Goal: Task Accomplishment & Management: Use online tool/utility

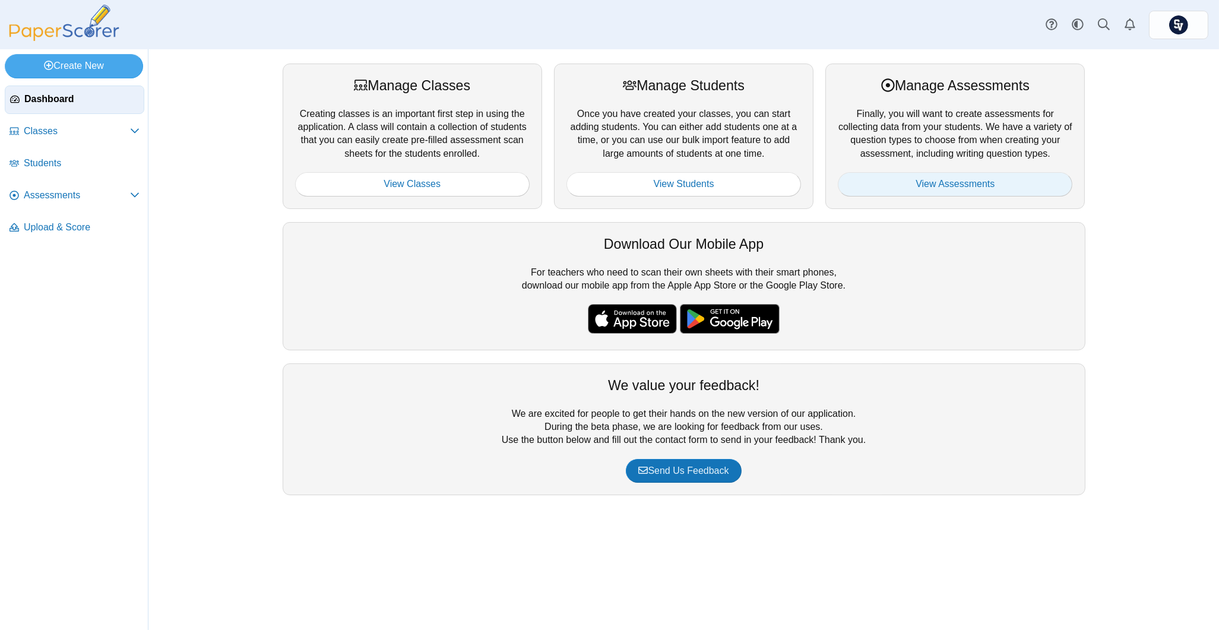
click at [963, 180] on link "View Assessments" at bounding box center [955, 184] width 235 height 24
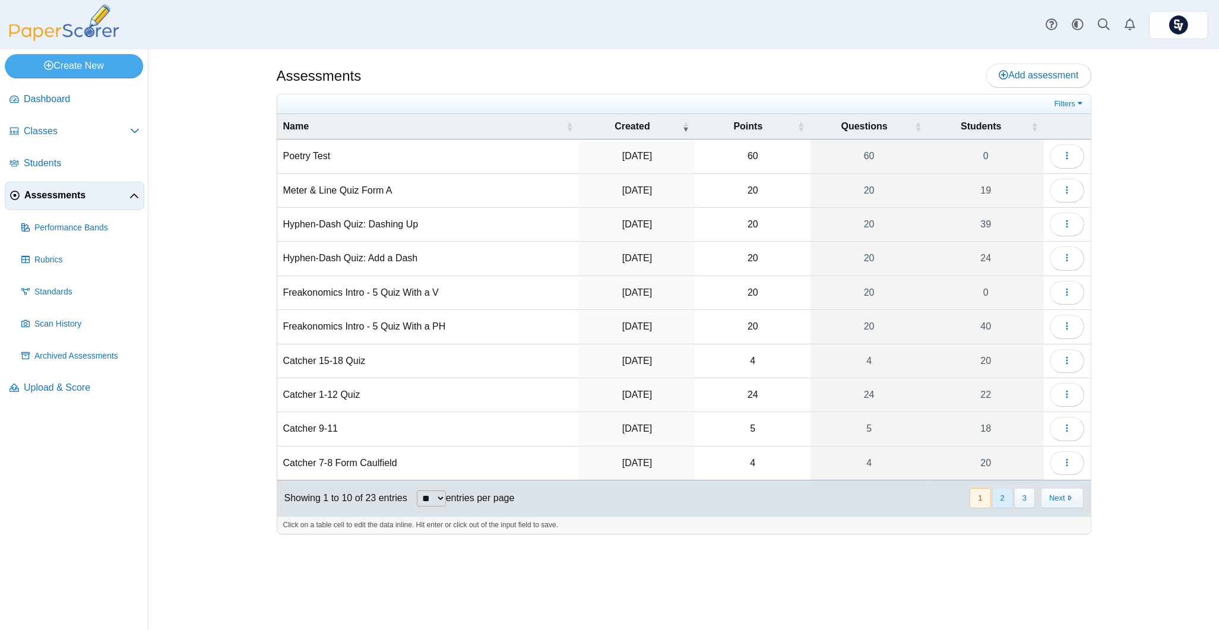
click at [1003, 501] on button "2" at bounding box center [1002, 498] width 21 height 20
click at [1065, 397] on icon "button" at bounding box center [1067, 395] width 10 height 10
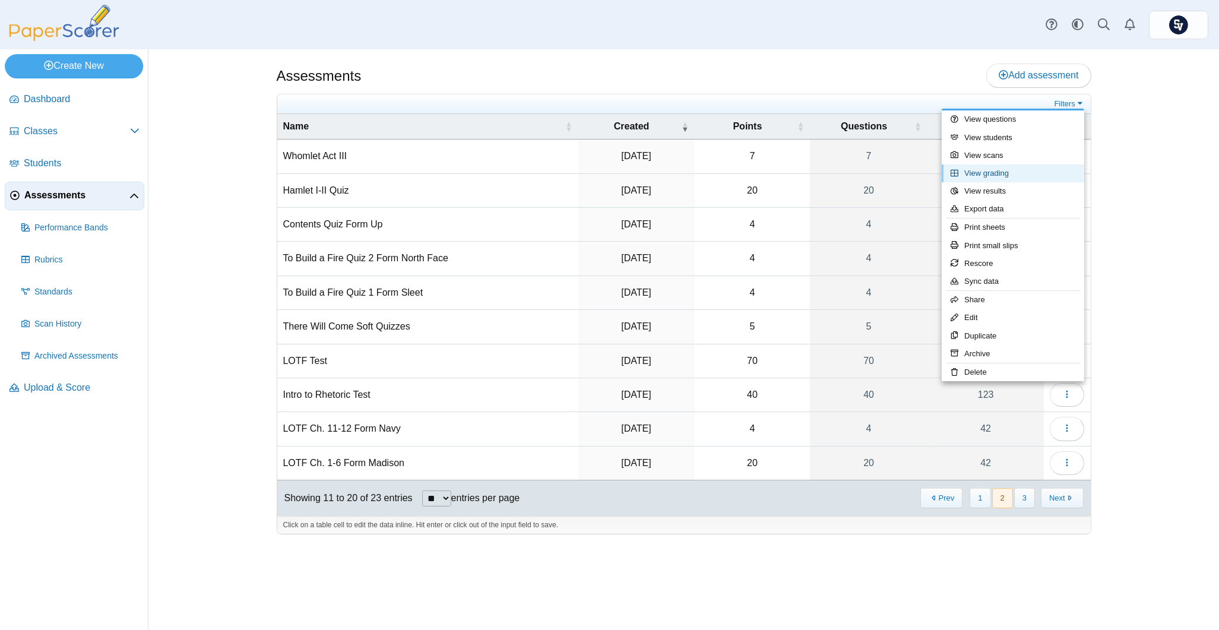
click at [1021, 175] on link "View grading" at bounding box center [1013, 173] width 143 height 18
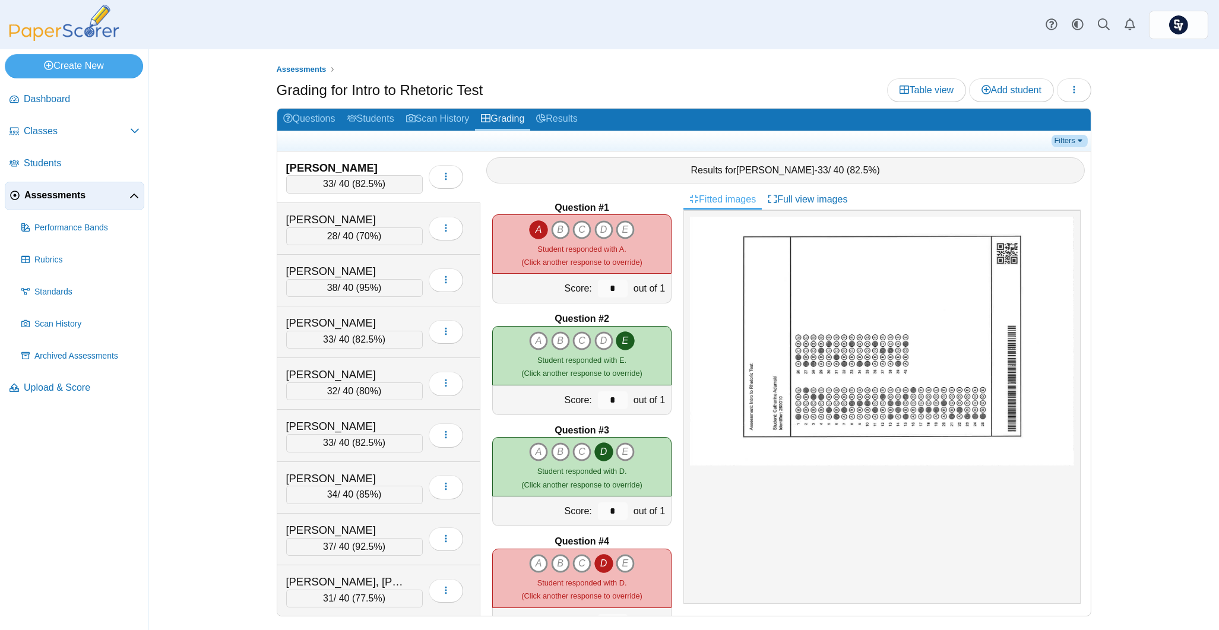
click at [1072, 141] on link "Filters" at bounding box center [1070, 141] width 36 height 12
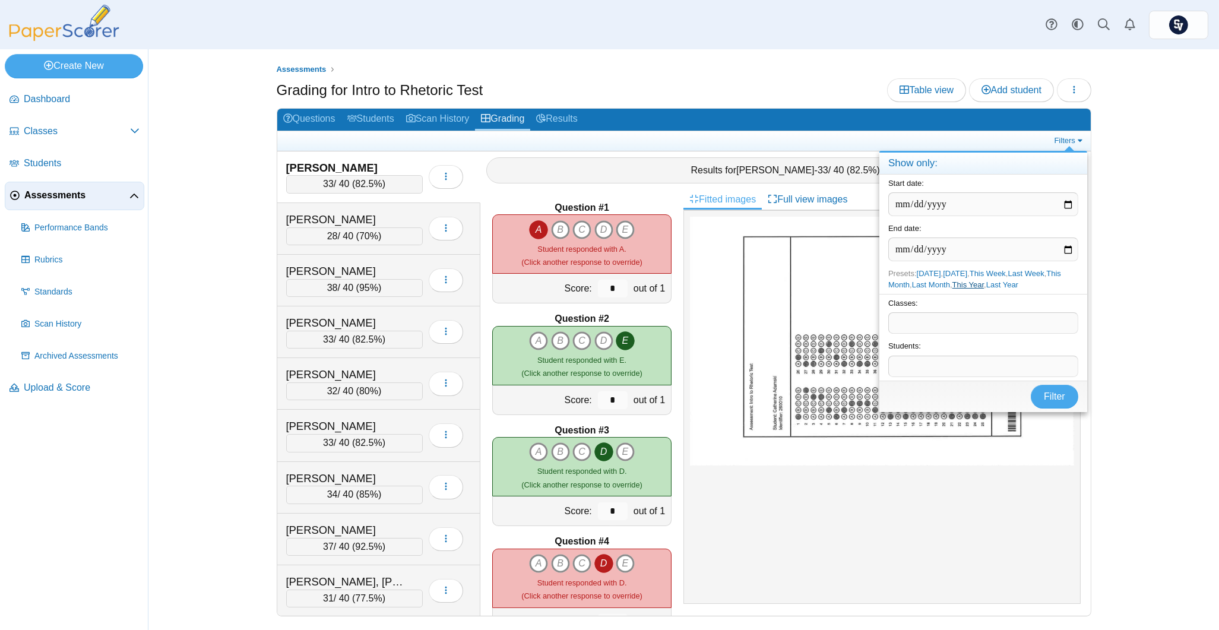
click at [961, 286] on link "This Year" at bounding box center [968, 284] width 32 height 9
type input "**********"
click at [1040, 393] on button "Filter" at bounding box center [1055, 397] width 48 height 24
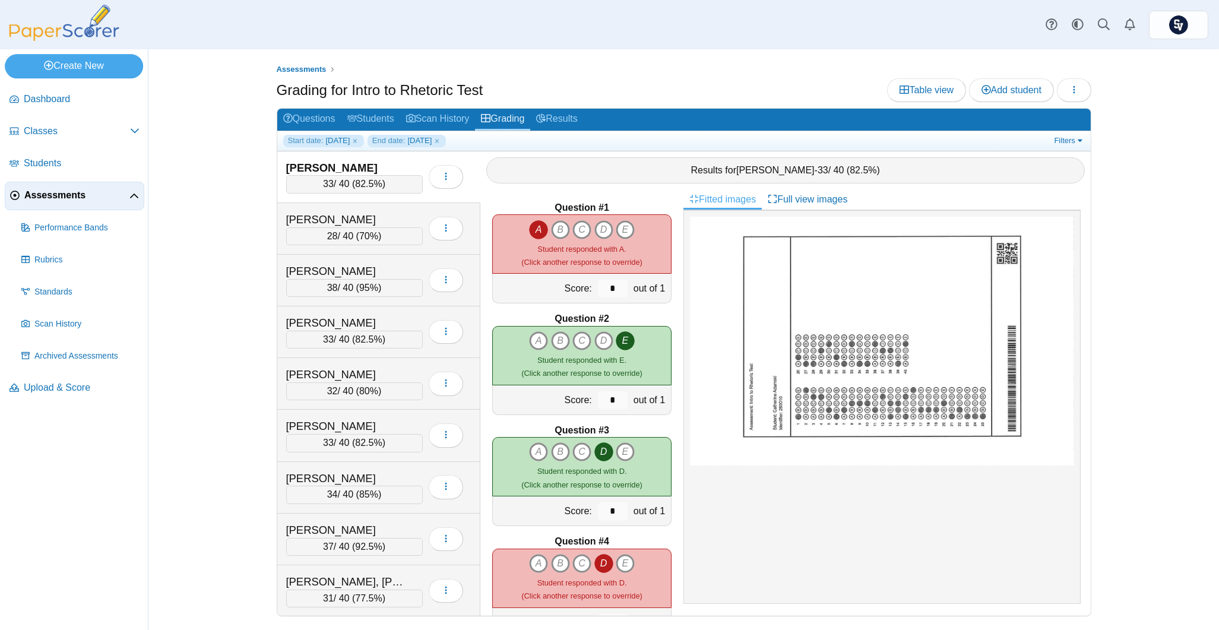
click at [1067, 129] on h2 "Questions Students Scan History Grading Results" at bounding box center [683, 120] width 813 height 23
click at [1068, 143] on link "Filters" at bounding box center [1070, 141] width 36 height 12
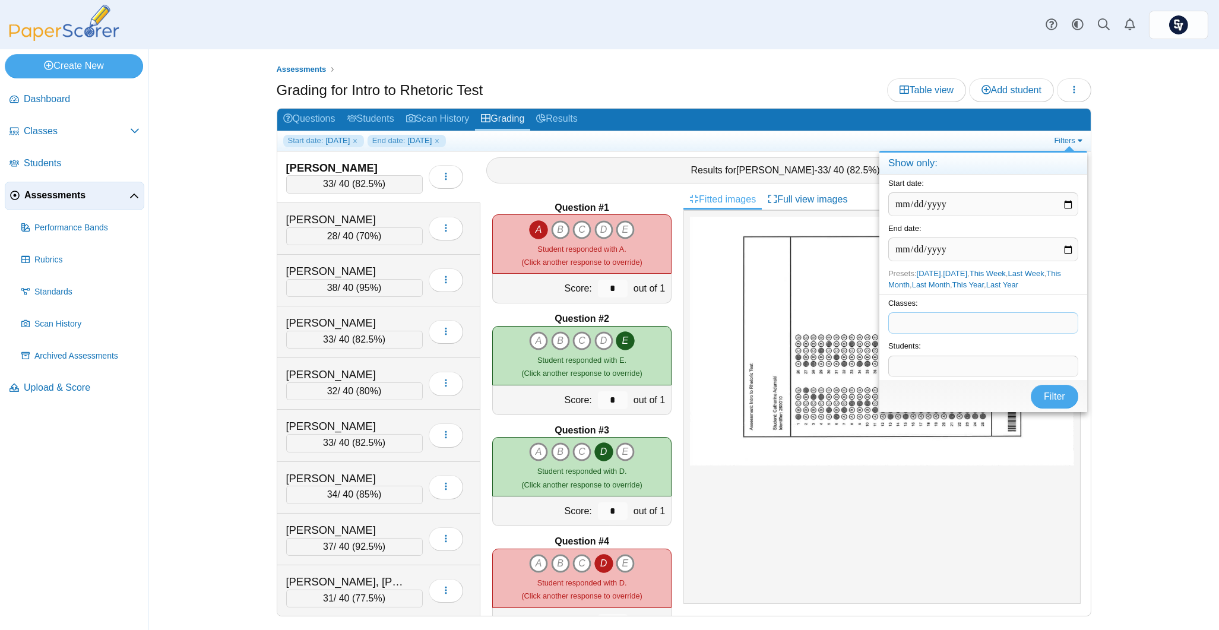
click at [954, 326] on span at bounding box center [983, 323] width 189 height 20
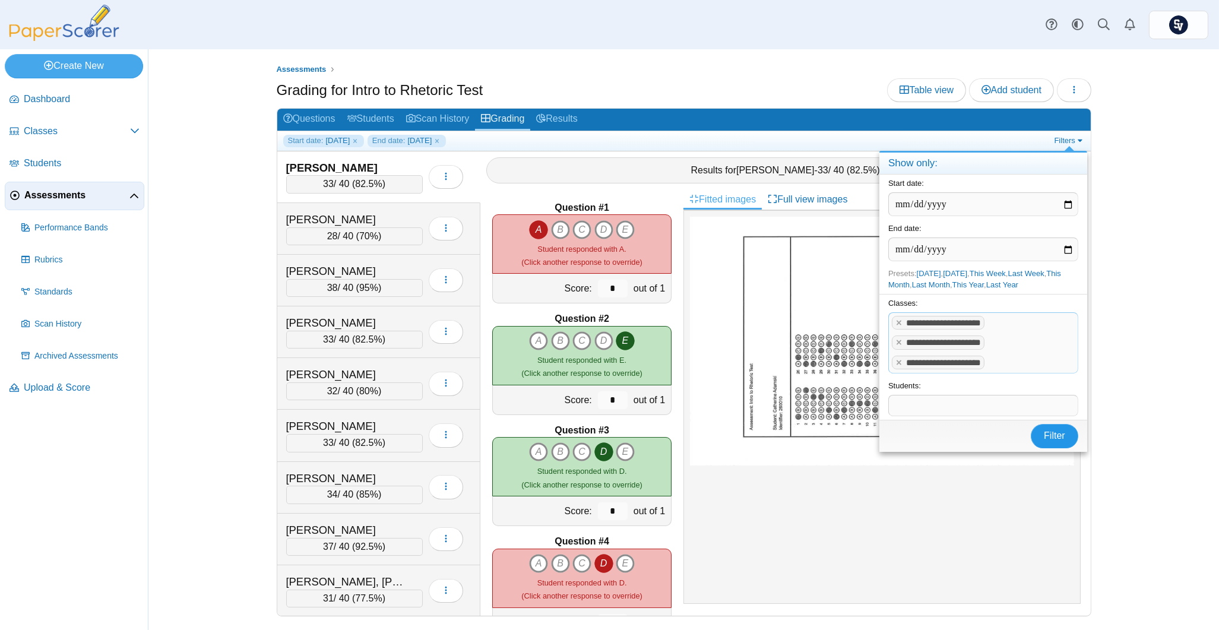
click at [1042, 439] on button "Filter" at bounding box center [1055, 436] width 48 height 24
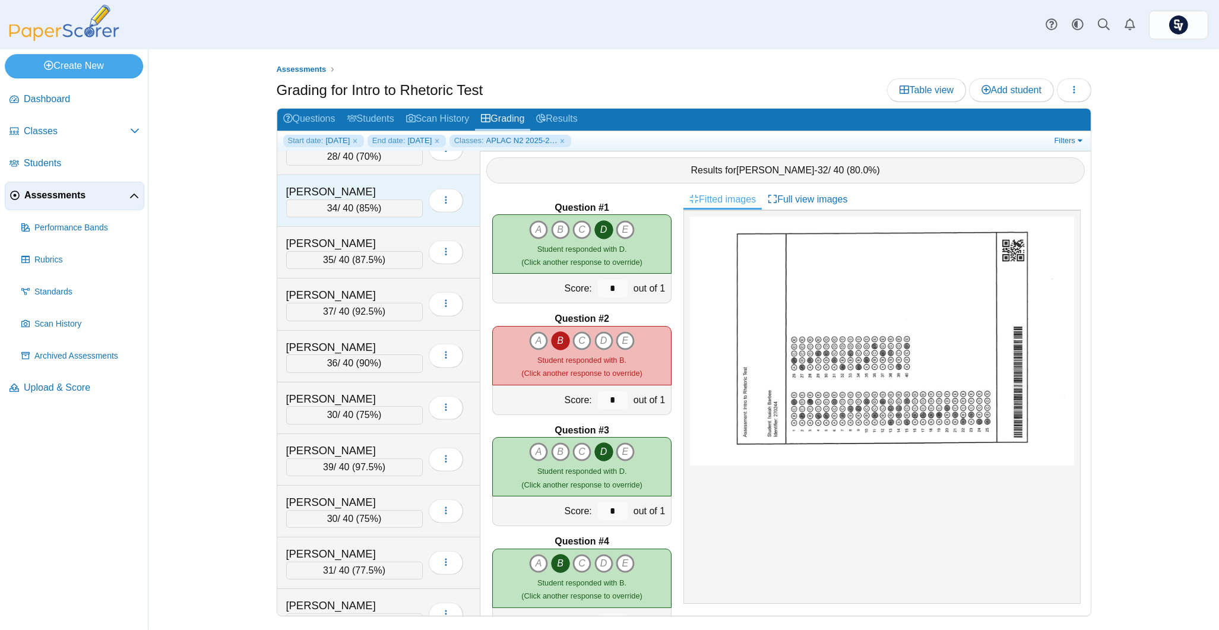
scroll to position [1504, 0]
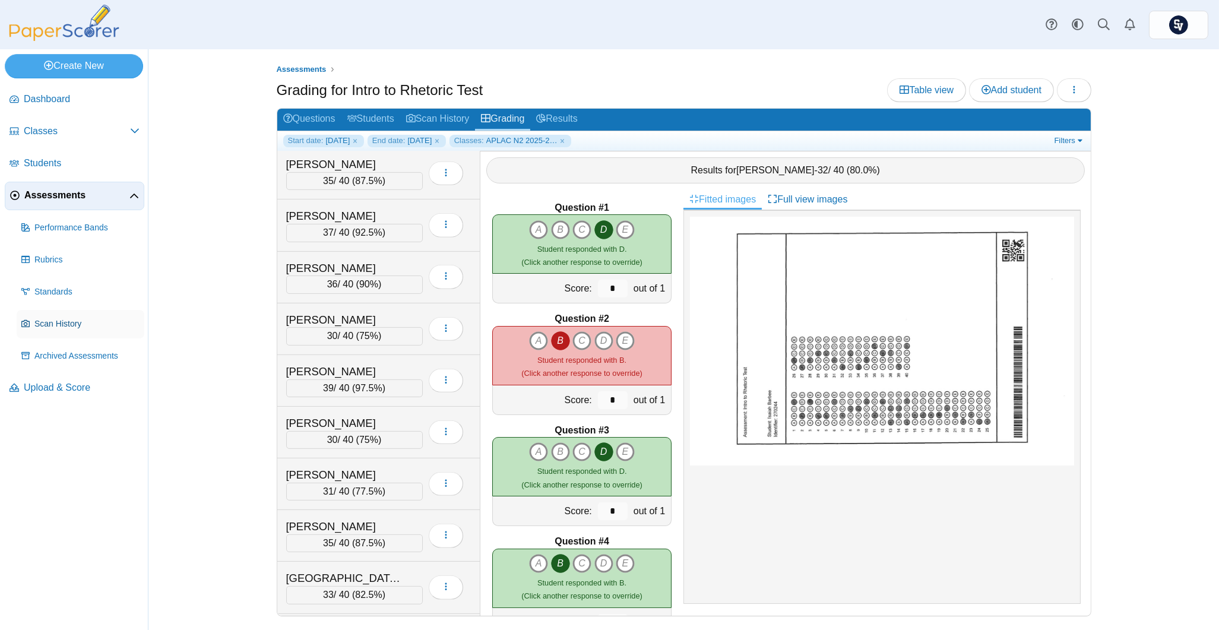
click at [59, 321] on span "Scan History" at bounding box center [86, 324] width 105 height 12
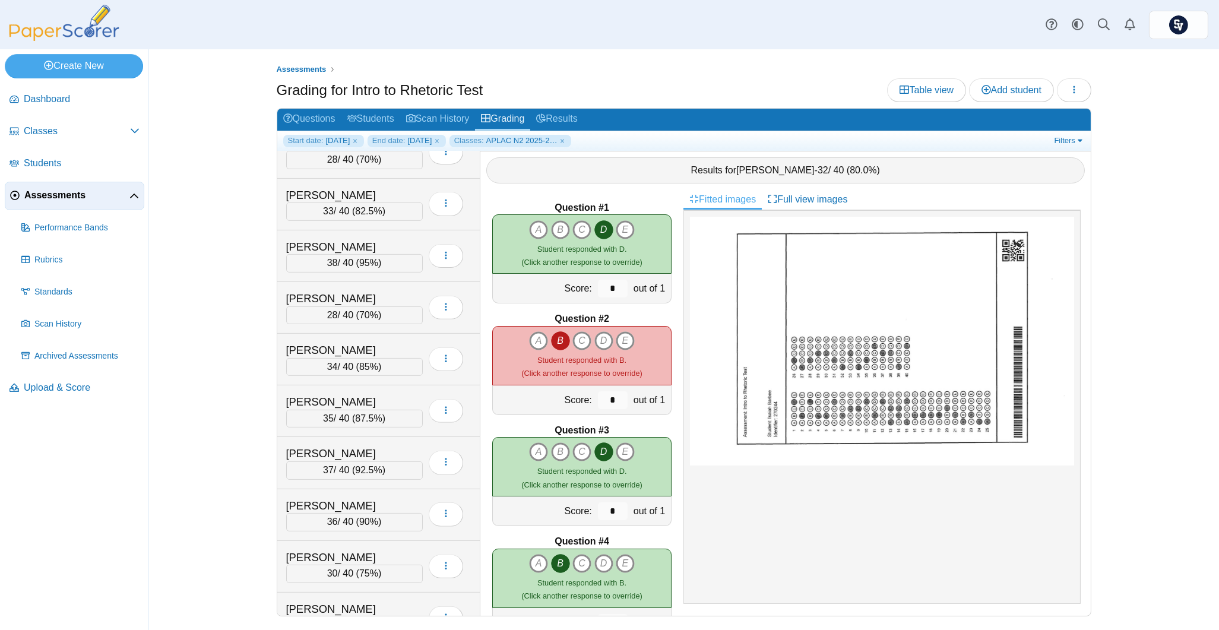
scroll to position [1663, 0]
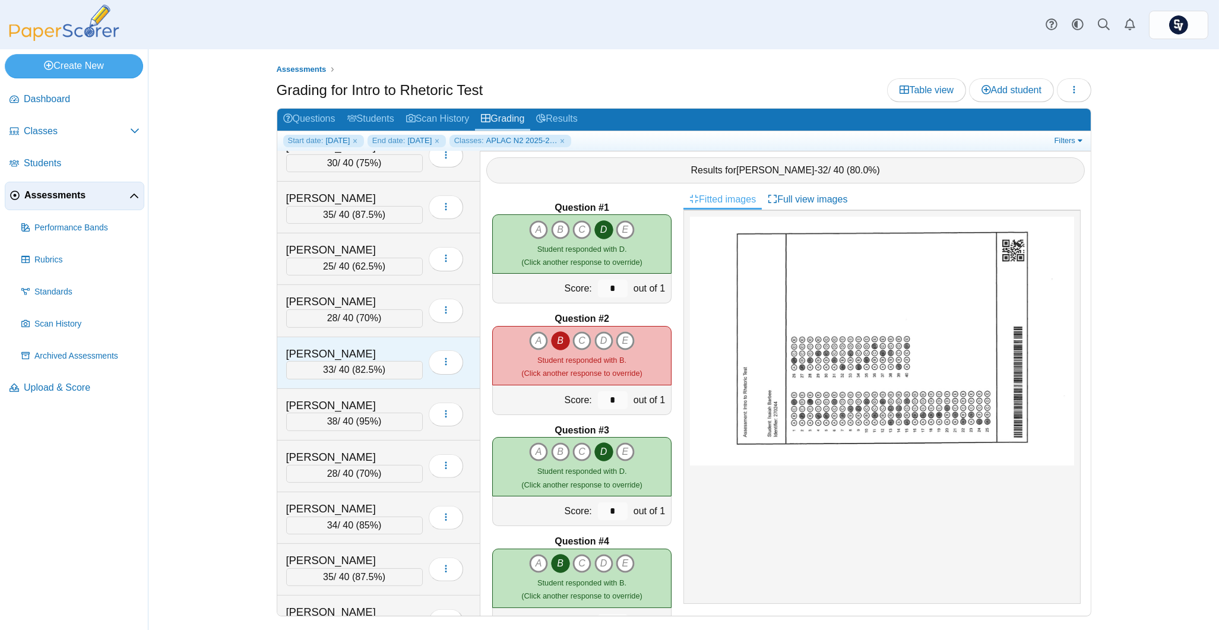
scroll to position [1029, 0]
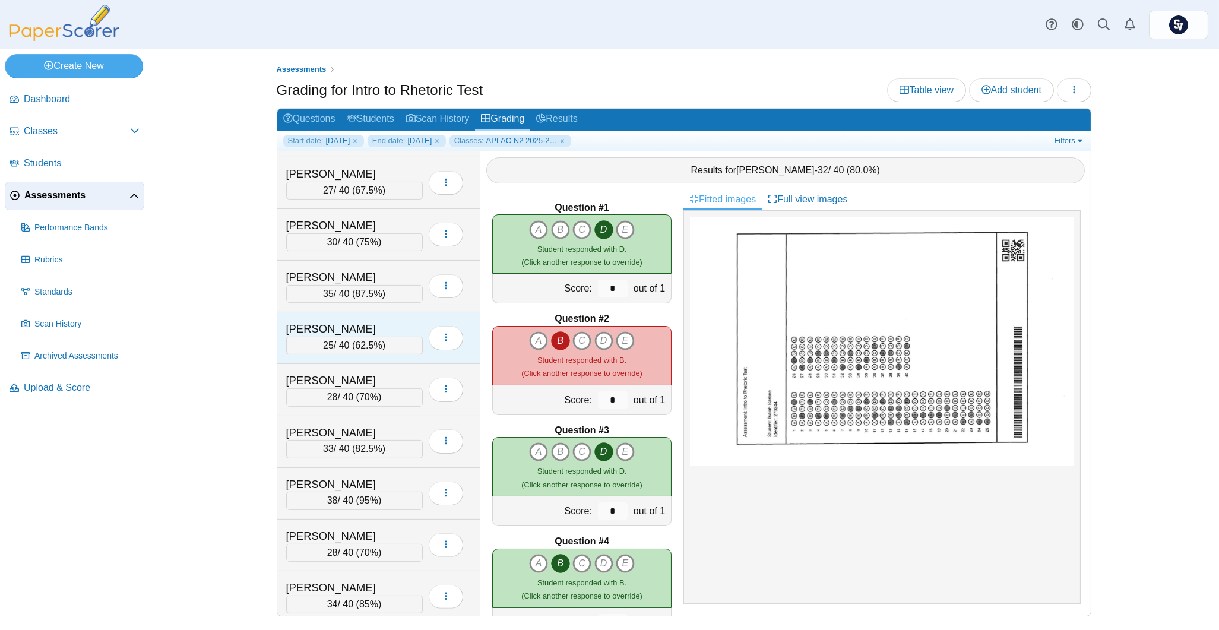
click at [410, 331] on div "Hughes, Cullen" at bounding box center [354, 328] width 137 height 15
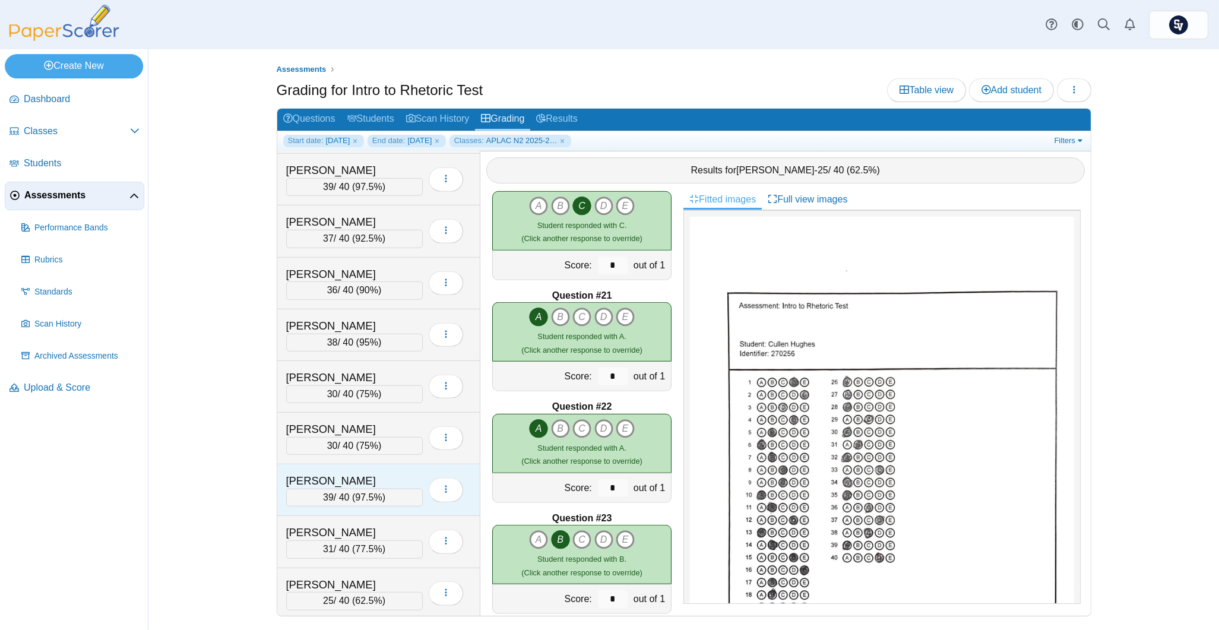
scroll to position [2613, 0]
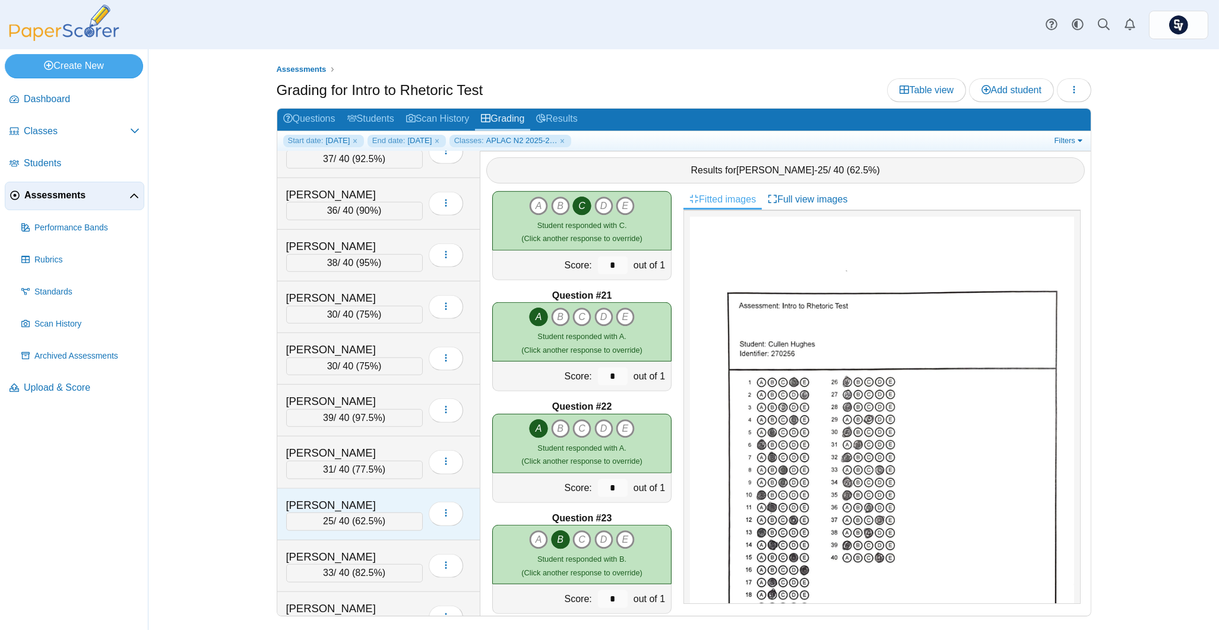
click at [378, 523] on div "25 / 40 ( 62.5% )" at bounding box center [354, 521] width 137 height 18
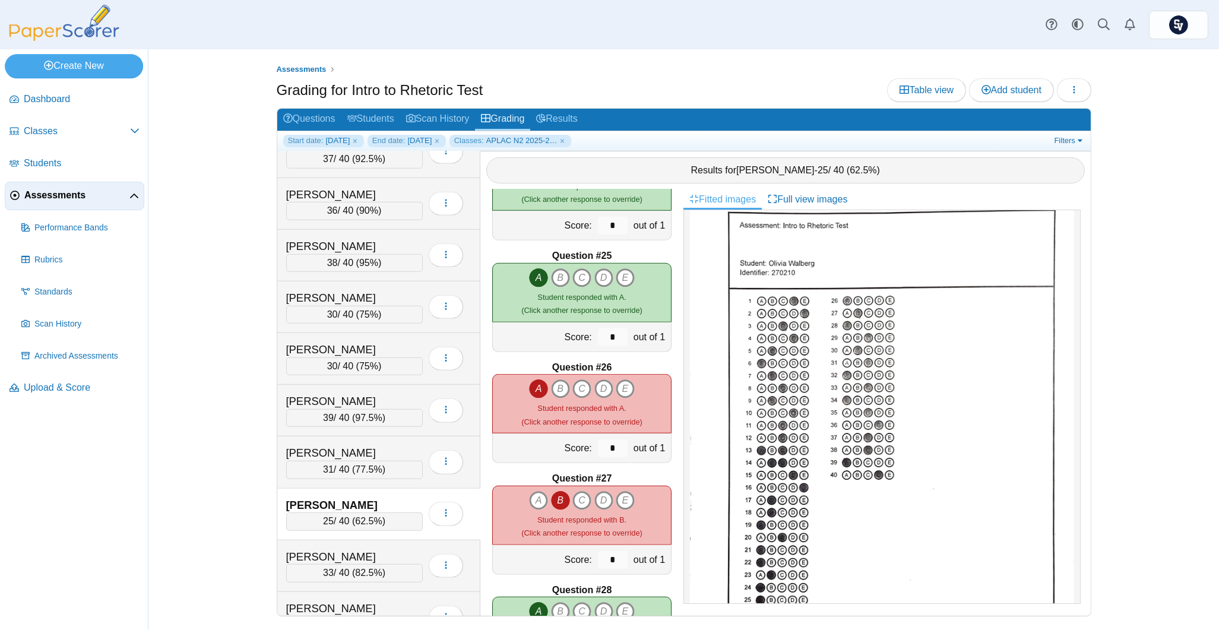
scroll to position [0, 0]
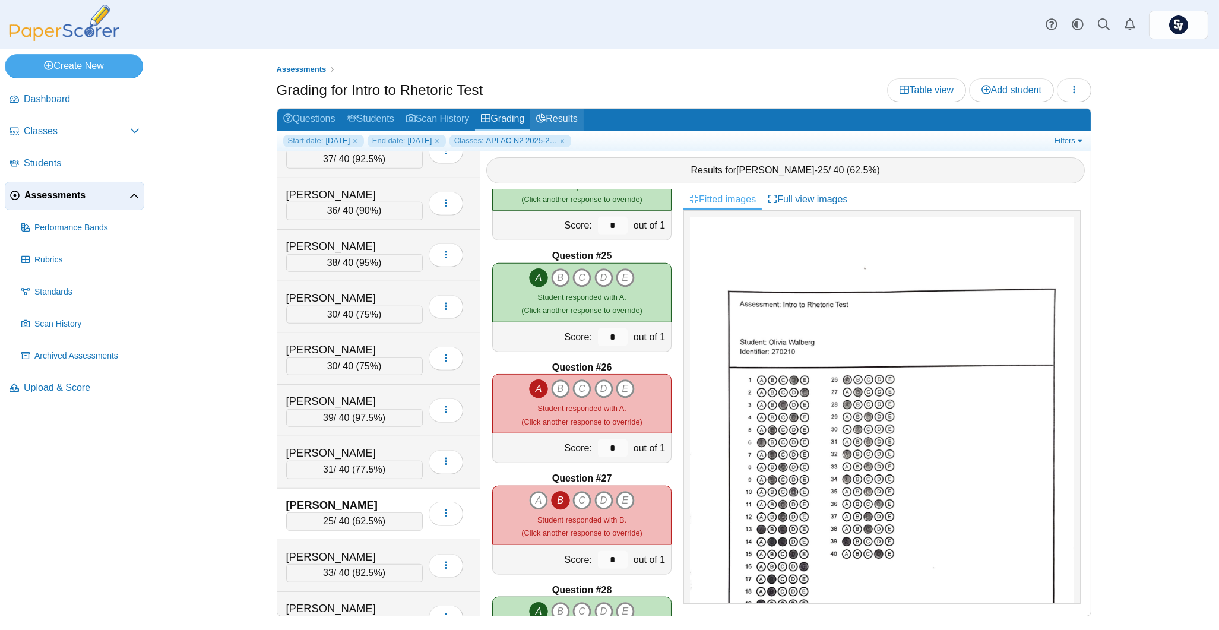
click at [572, 119] on link "Results" at bounding box center [556, 120] width 53 height 22
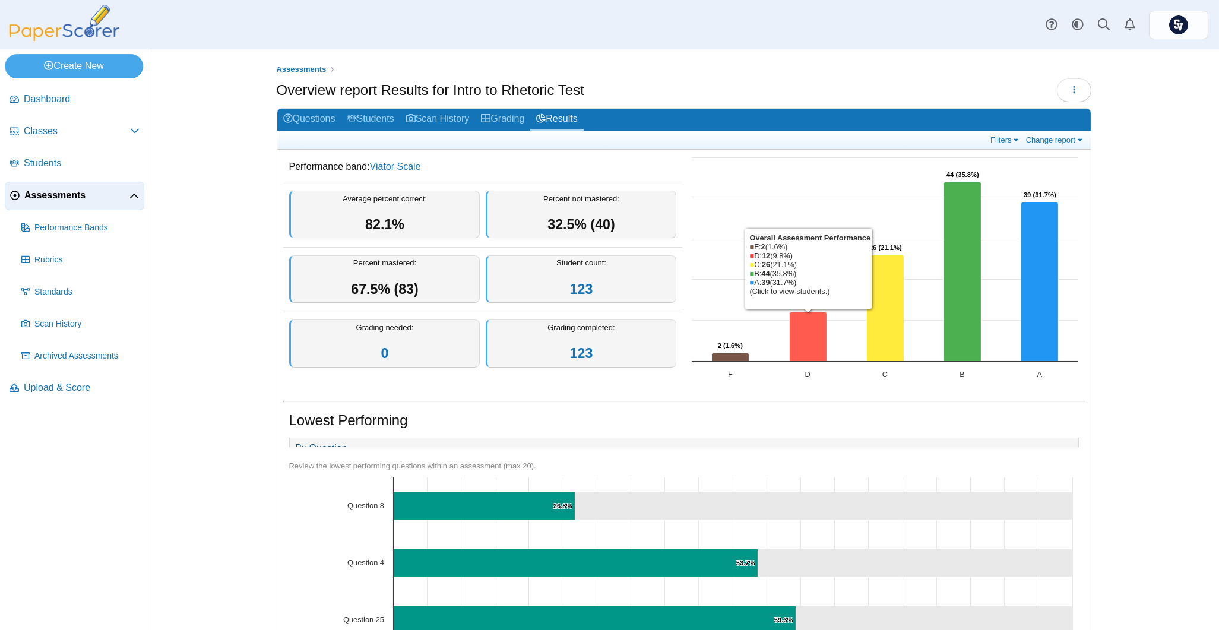
click at [808, 330] on icon "D, 12. Overall Assessment Performance." at bounding box center [807, 336] width 37 height 49
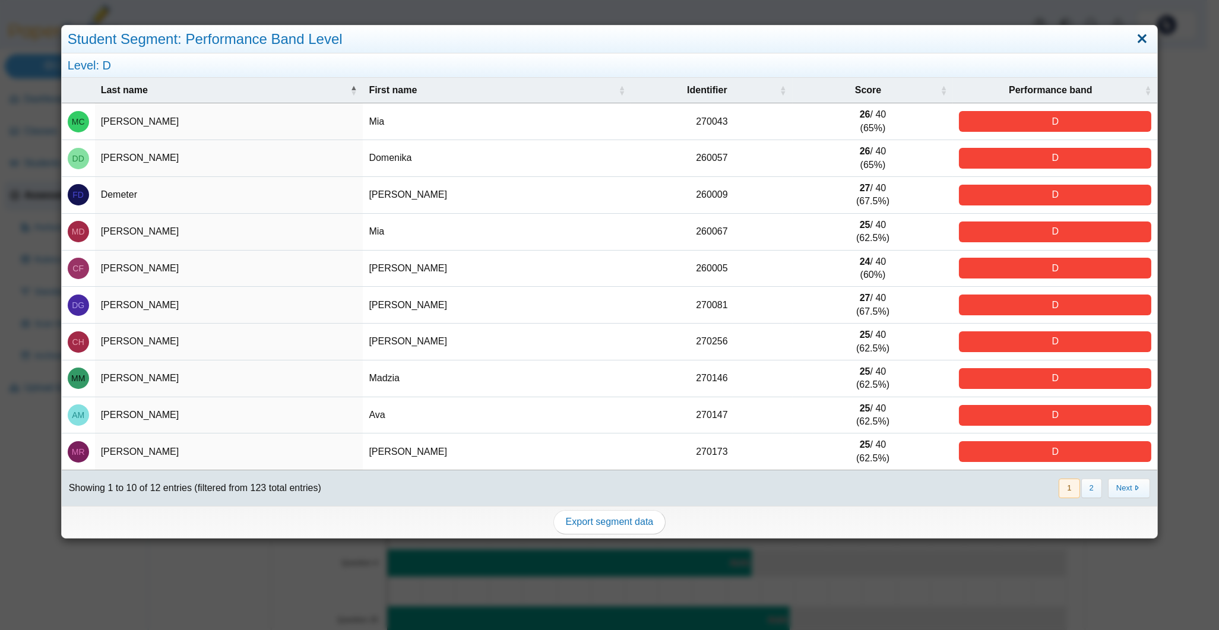
click at [1134, 38] on link "Close" at bounding box center [1143, 39] width 18 height 20
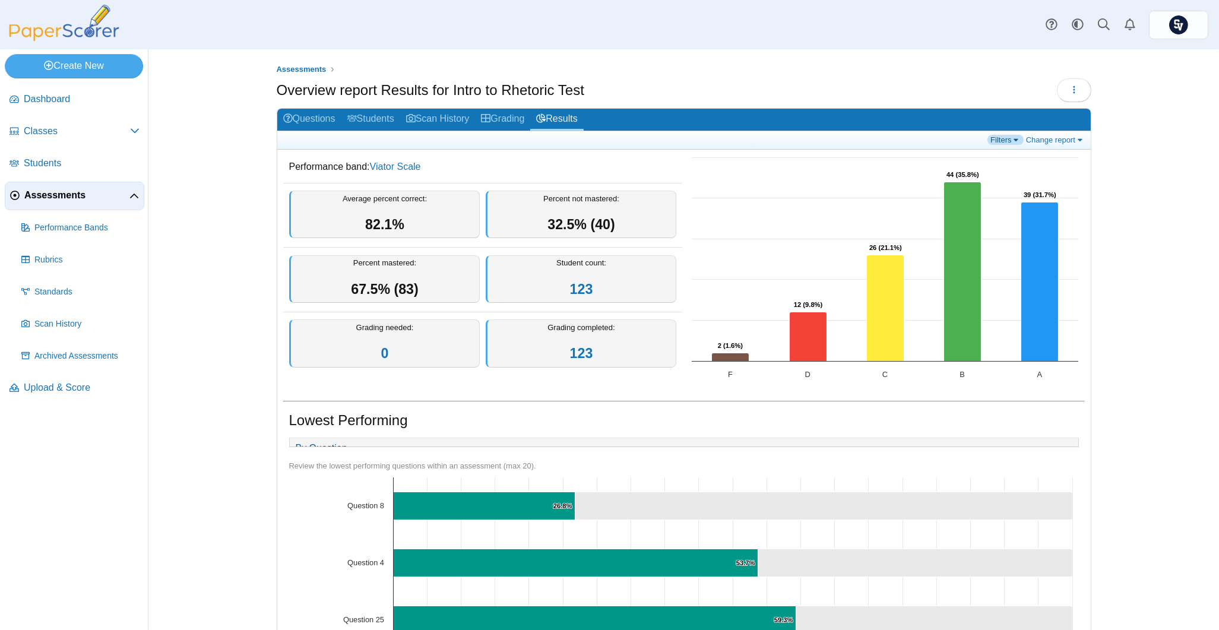
click at [988, 136] on link "Filters" at bounding box center [1005, 140] width 36 height 10
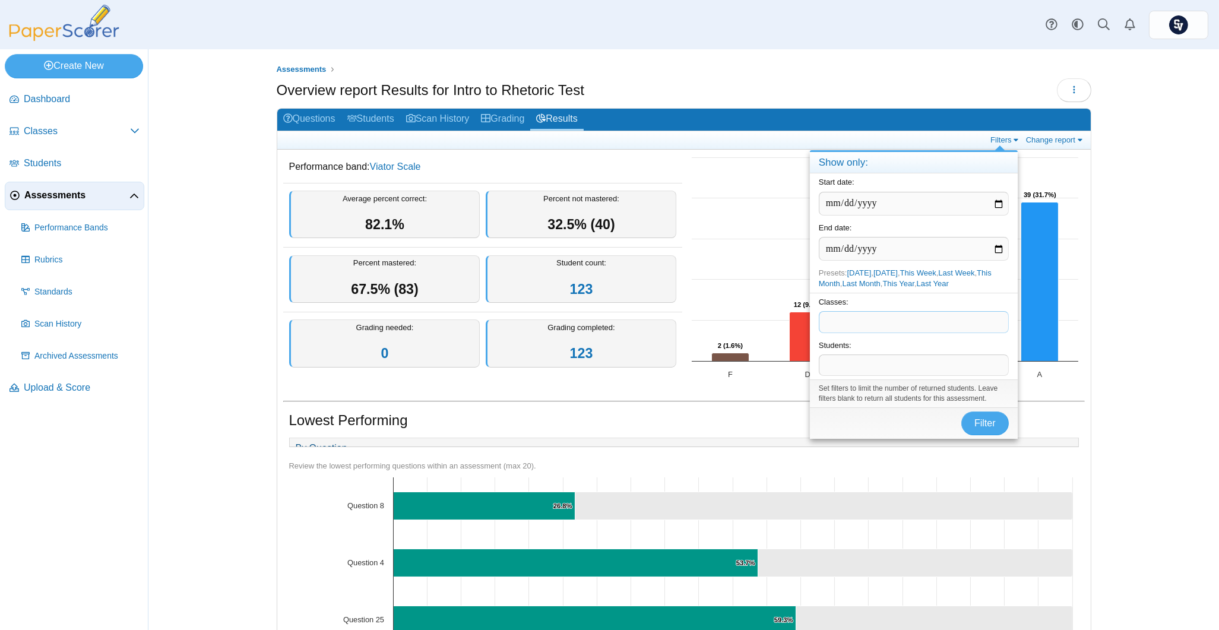
click at [874, 326] on span at bounding box center [913, 322] width 189 height 20
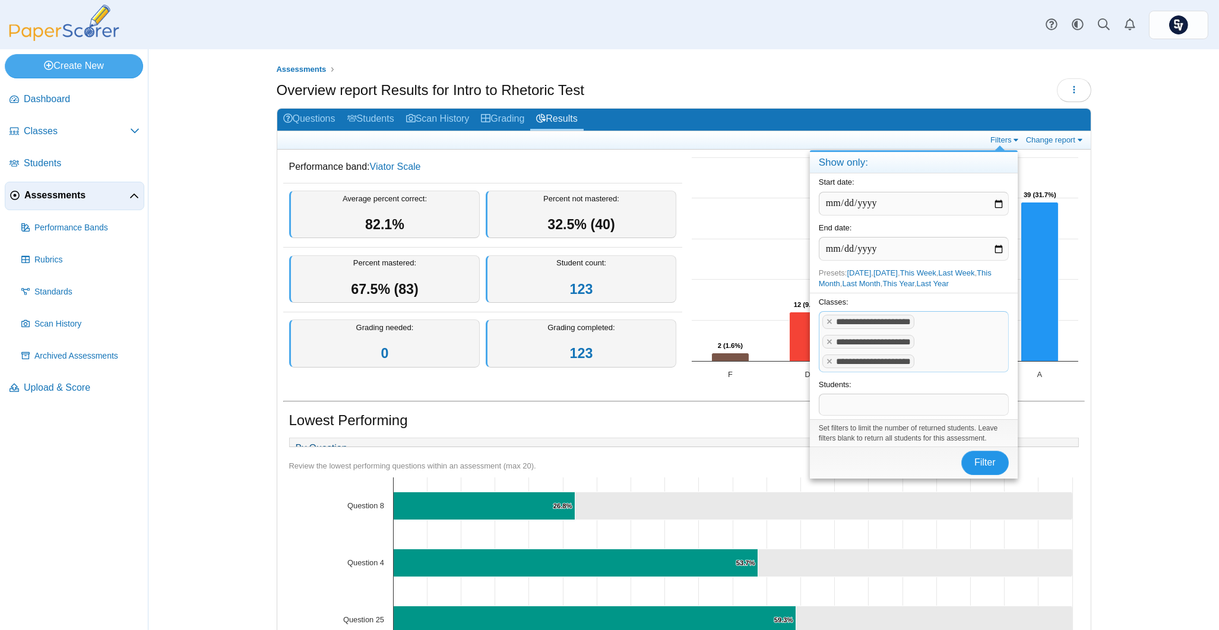
click at [986, 467] on span "Filter" at bounding box center [984, 462] width 21 height 10
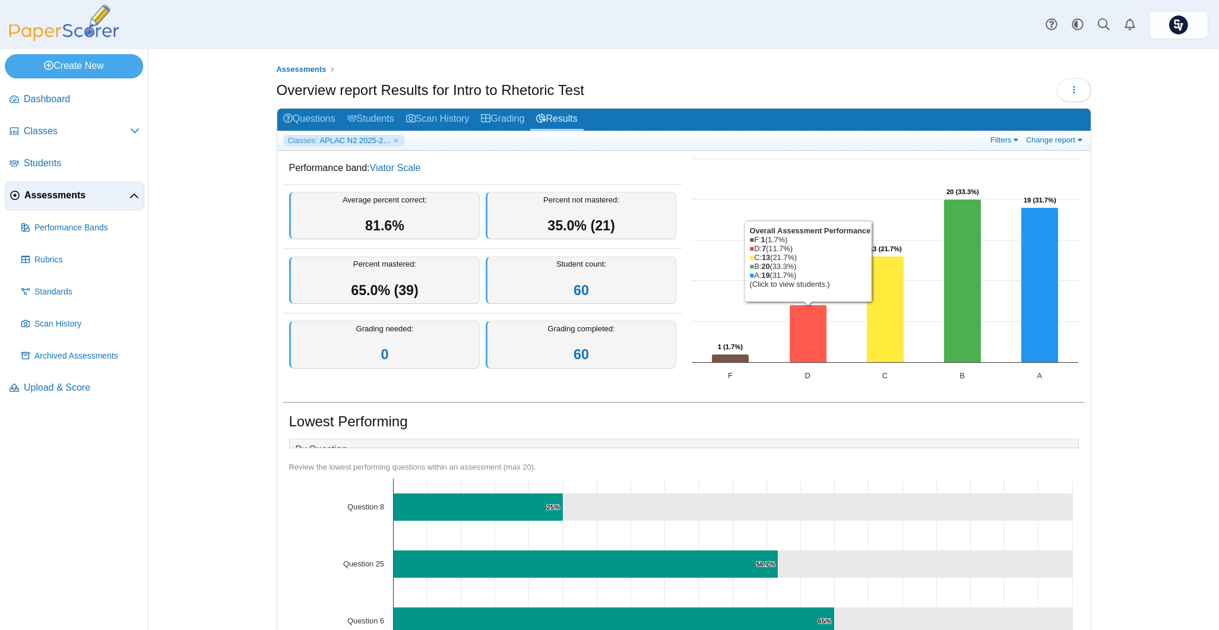
click at [797, 319] on icon "D, 7. Overall Assessment Performance." at bounding box center [807, 334] width 37 height 58
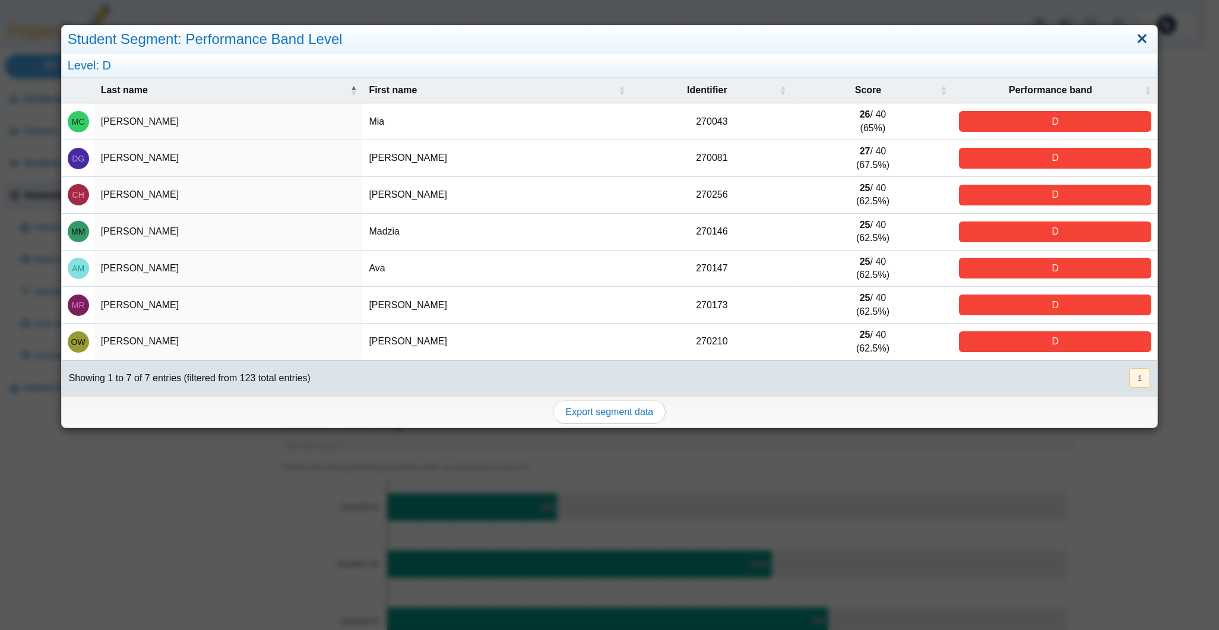
click at [1134, 39] on link "Close" at bounding box center [1143, 39] width 18 height 20
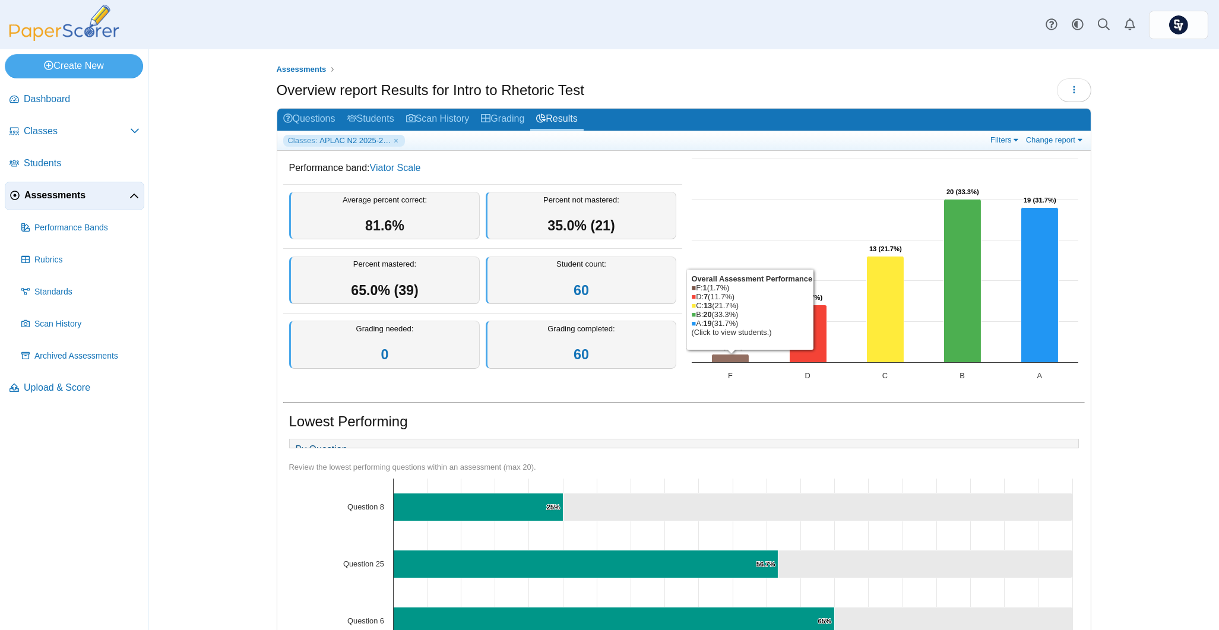
click at [726, 360] on icon "F, 1. Overall Assessment Performance." at bounding box center [729, 358] width 37 height 8
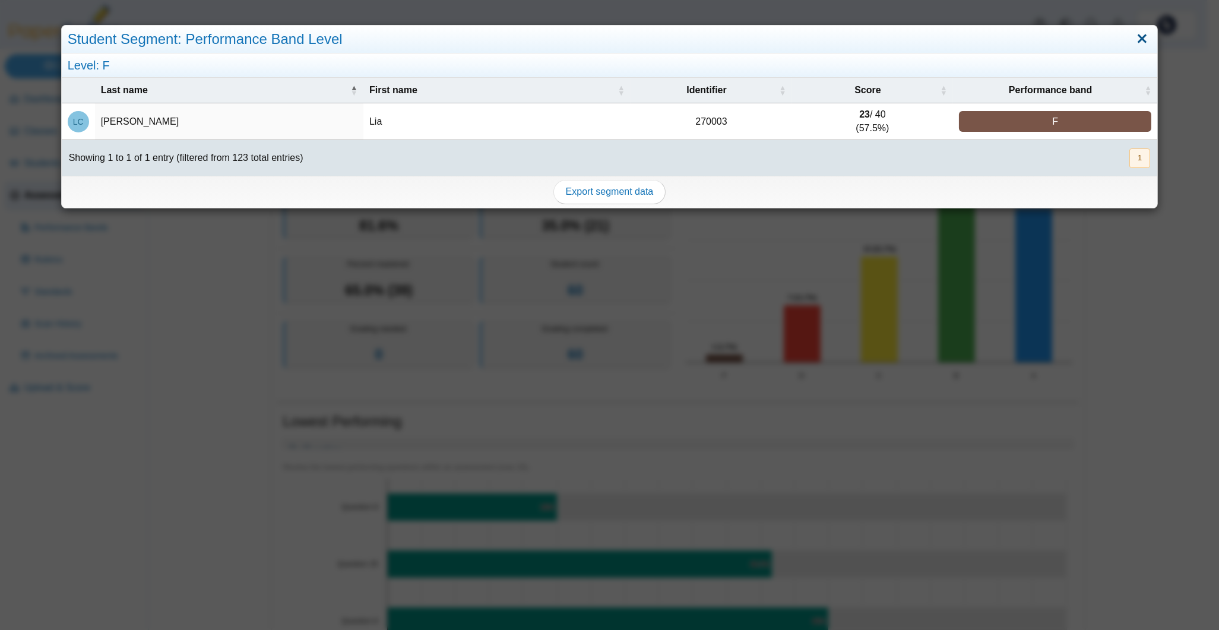
click at [1134, 37] on link "Close" at bounding box center [1143, 39] width 18 height 20
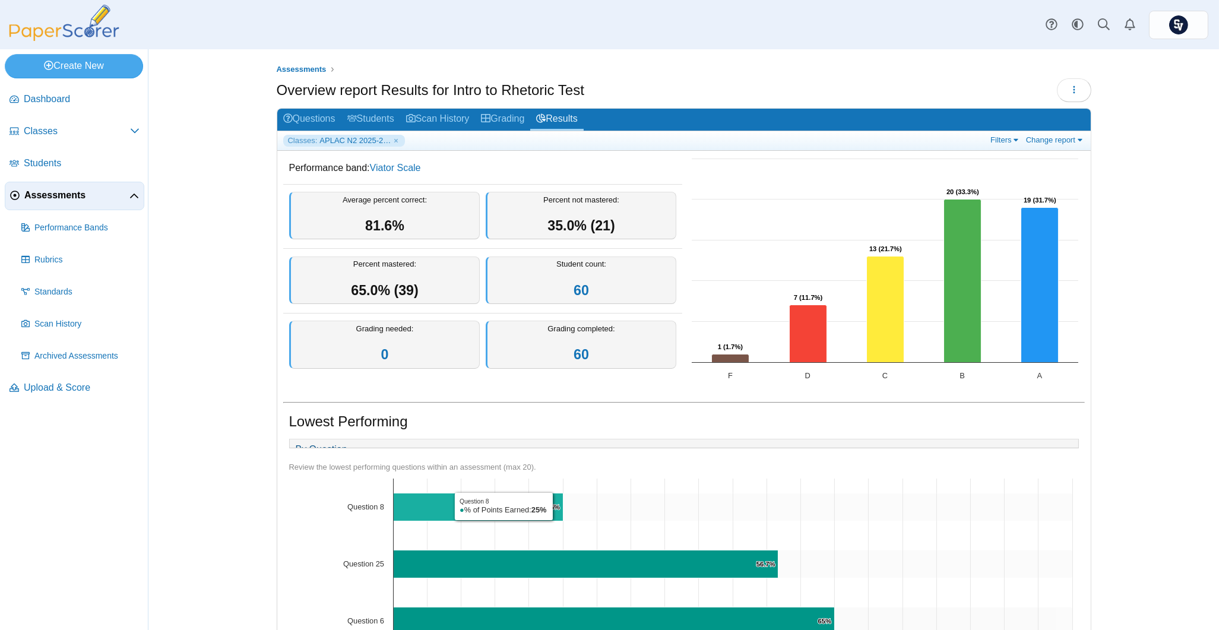
click at [549, 511] on text "25% ​ 25%" at bounding box center [552, 507] width 13 height 7
click at [546, 511] on text "25% ​ 25%" at bounding box center [552, 507] width 13 height 7
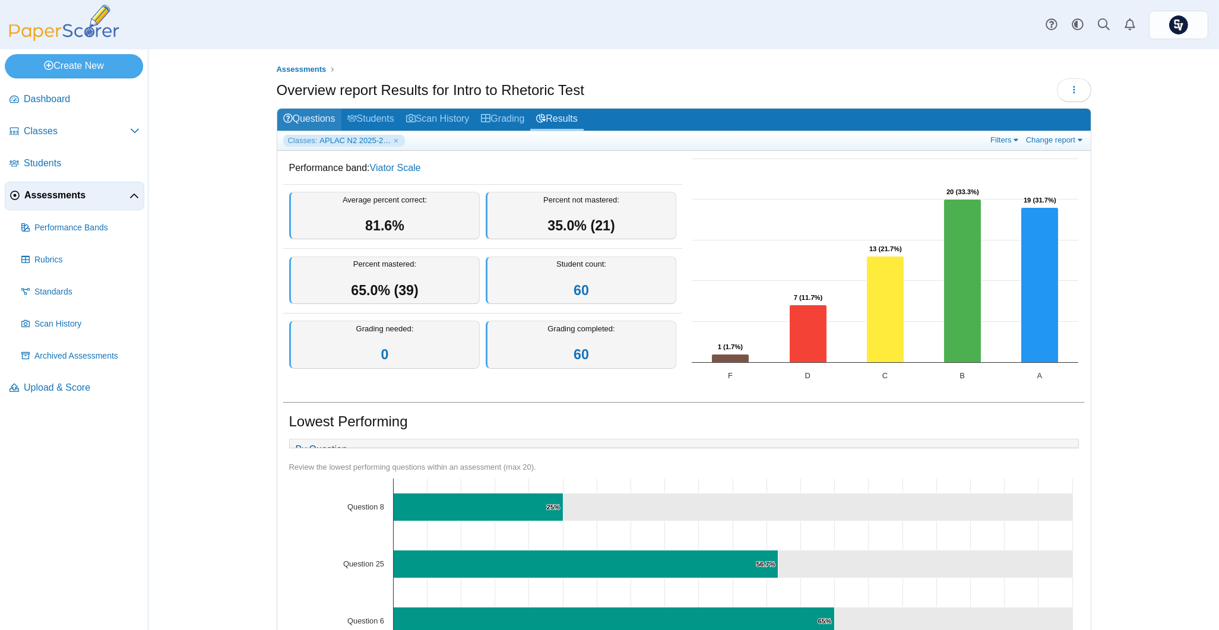
click at [314, 116] on link "Questions" at bounding box center [309, 120] width 64 height 22
click at [1007, 138] on link "Filters" at bounding box center [1005, 140] width 36 height 10
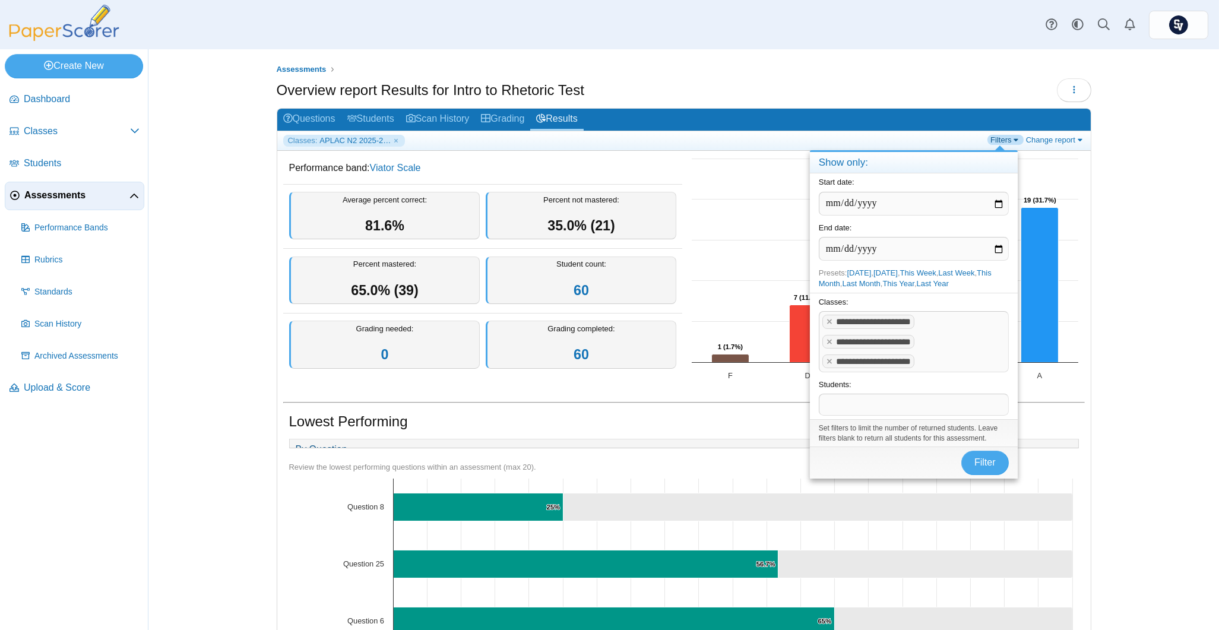
click at [1007, 138] on link "Filters" at bounding box center [1005, 140] width 36 height 10
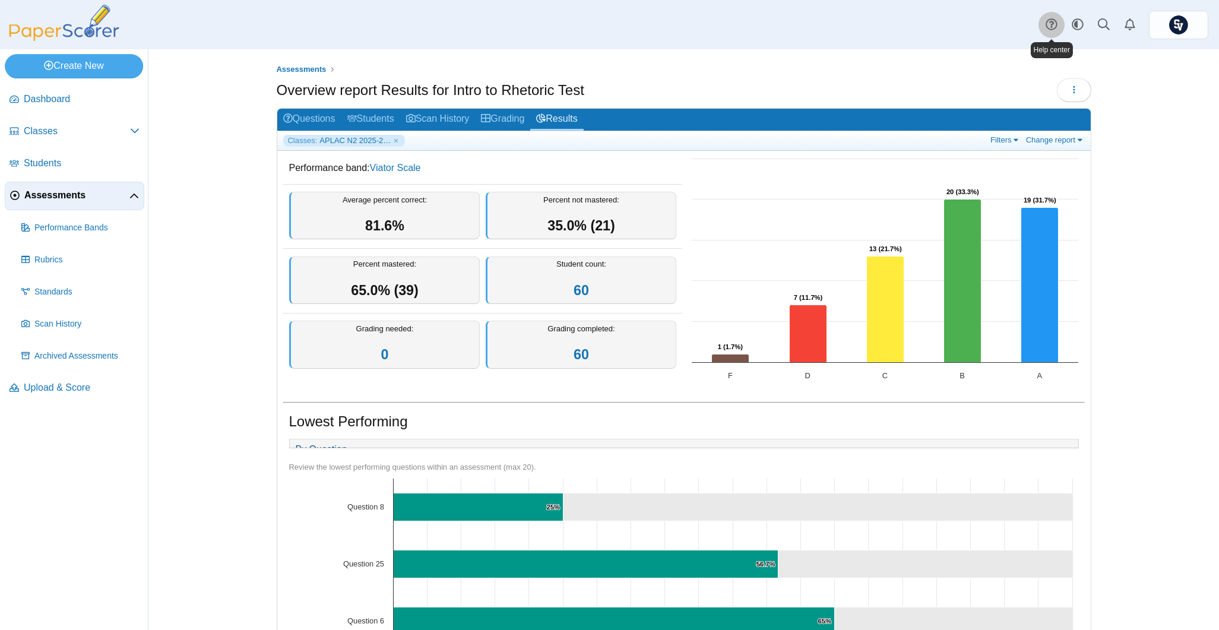
click at [1050, 23] on icon at bounding box center [1052, 24] width 12 height 12
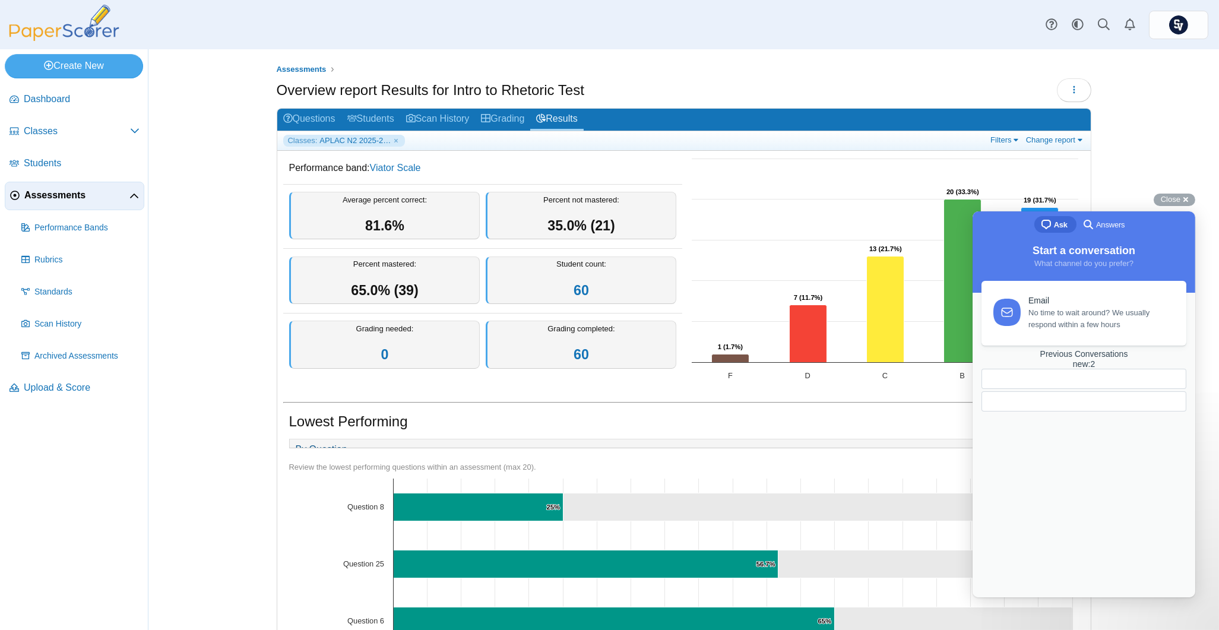
click at [1056, 325] on span "No time to wait around? We usually respond within a few hours" at bounding box center [1100, 318] width 144 height 24
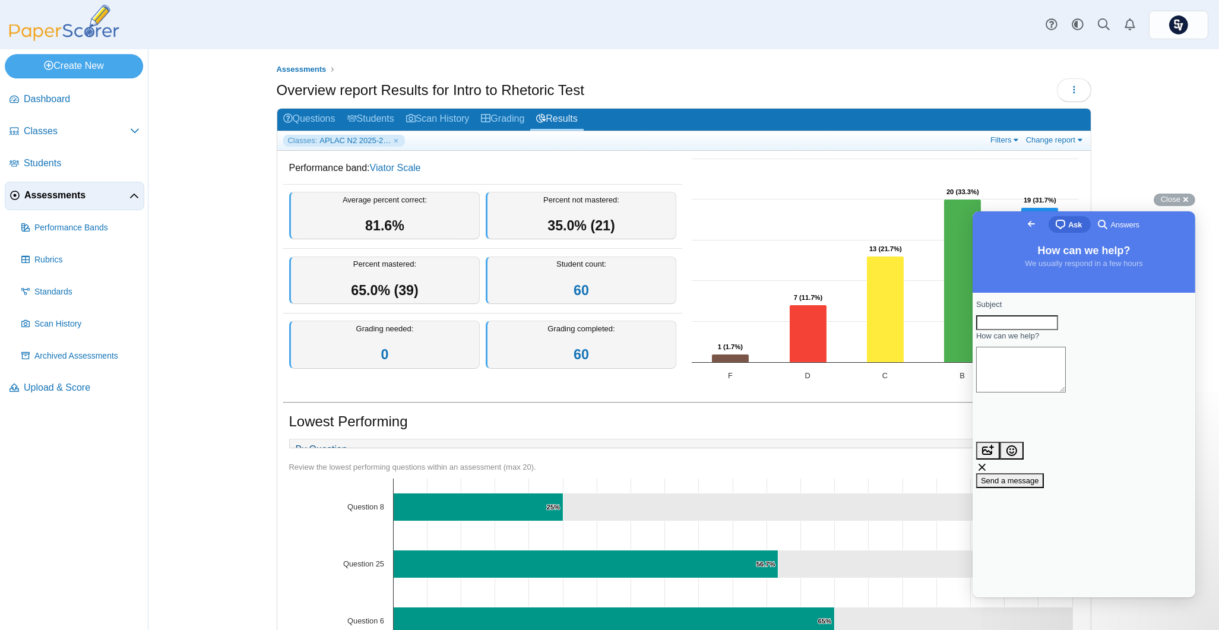
drag, startPoint x: 1074, startPoint y: 327, endPoint x: 2189, endPoint y: 293, distance: 1115.7
click at [1058, 327] on input "Subject" at bounding box center [1017, 322] width 82 height 15
type input "**********"
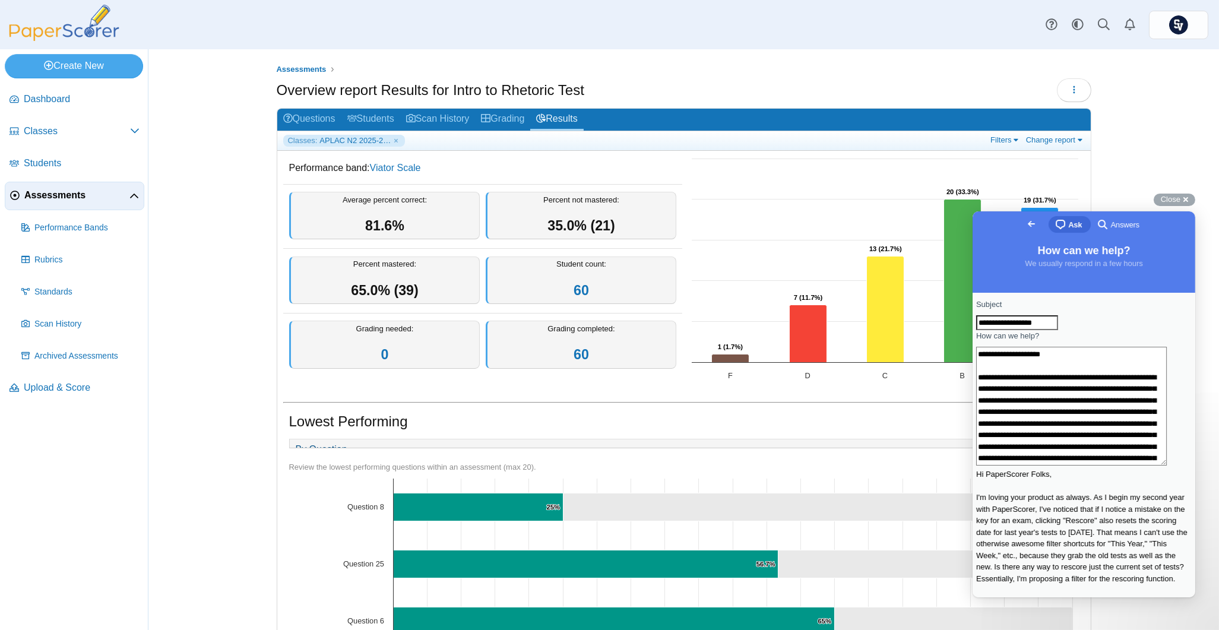
scroll to position [79, 0]
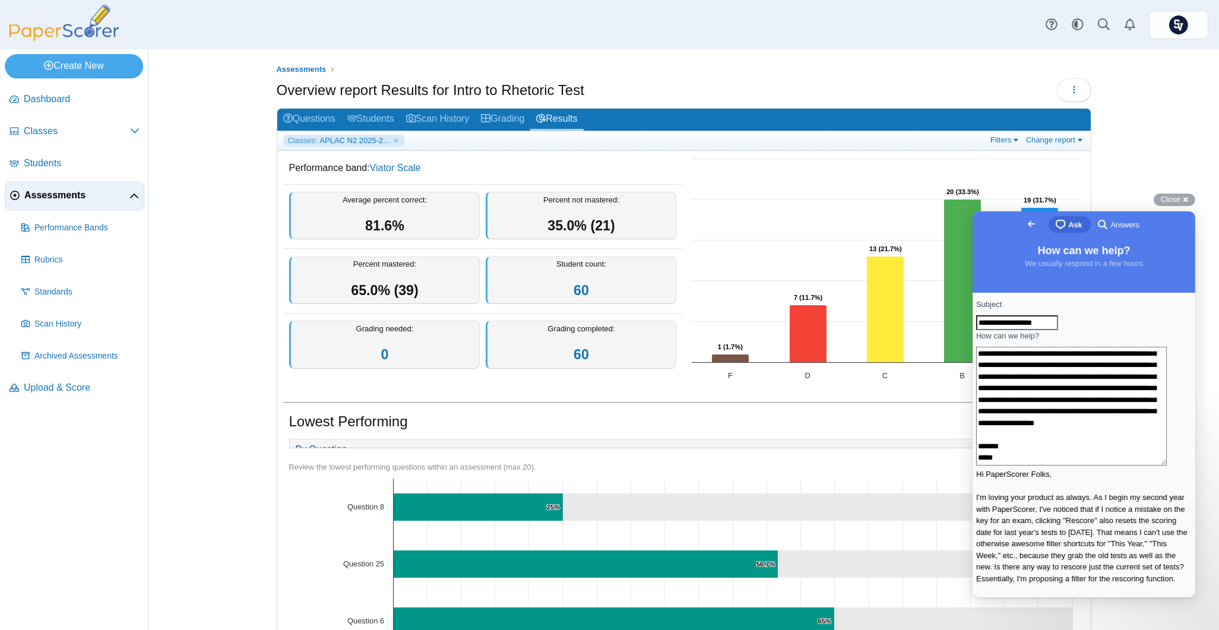
type textarea "**********"
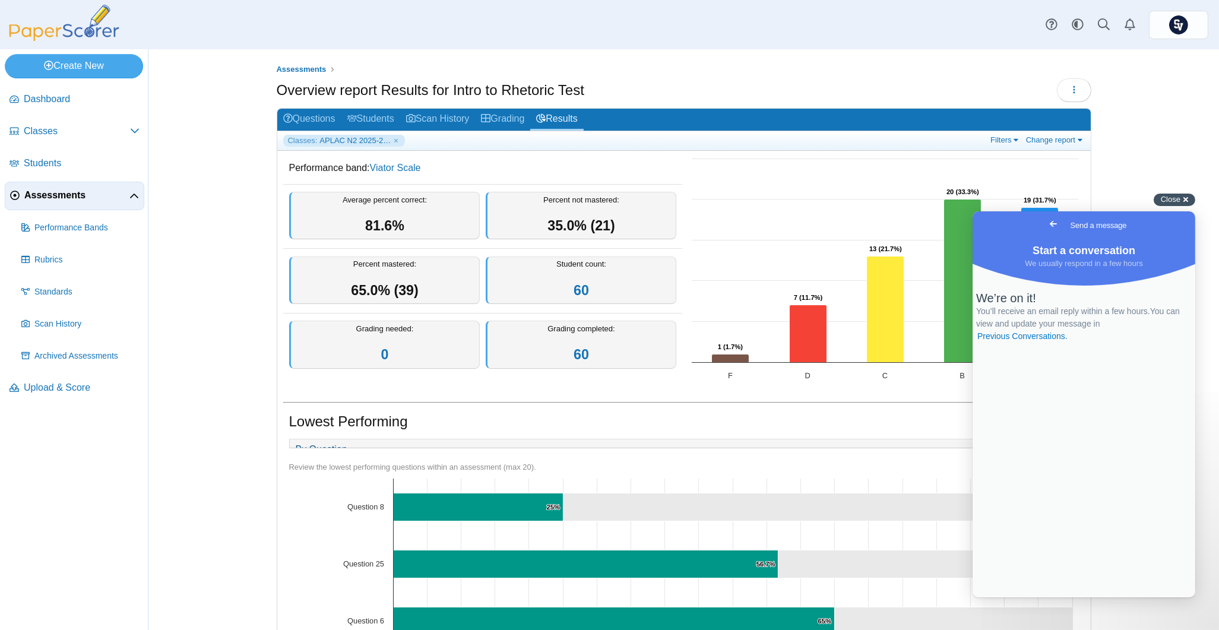
click at [1185, 199] on div "Close cross-small" at bounding box center [1175, 200] width 42 height 12
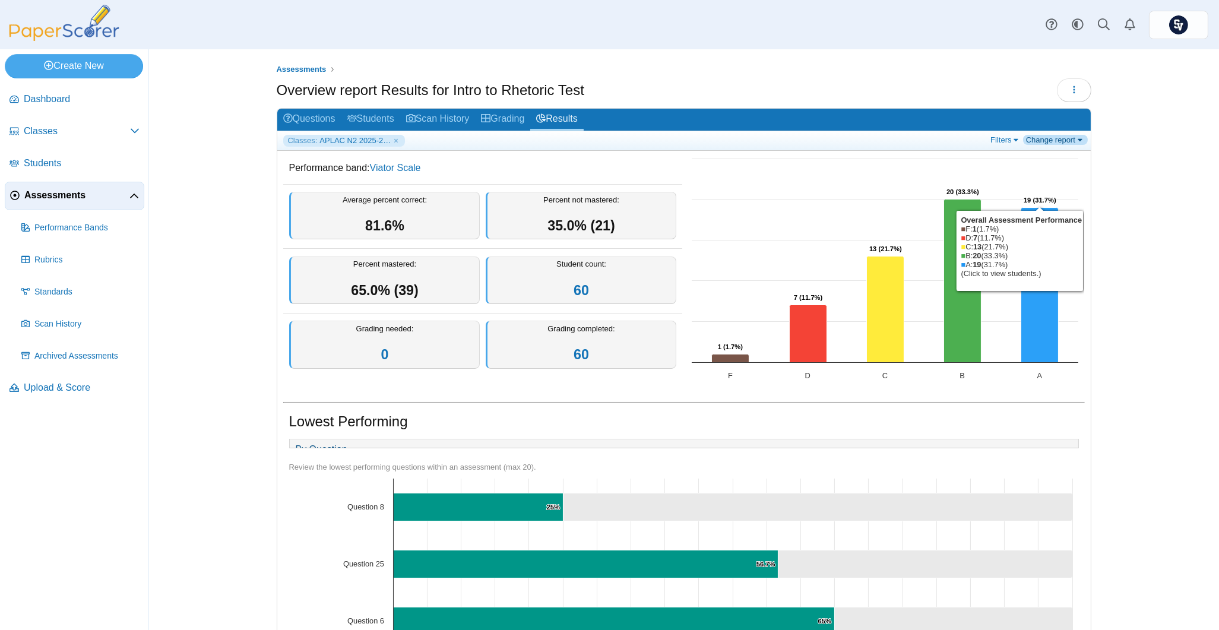
click at [1066, 137] on link "Change report" at bounding box center [1055, 140] width 65 height 10
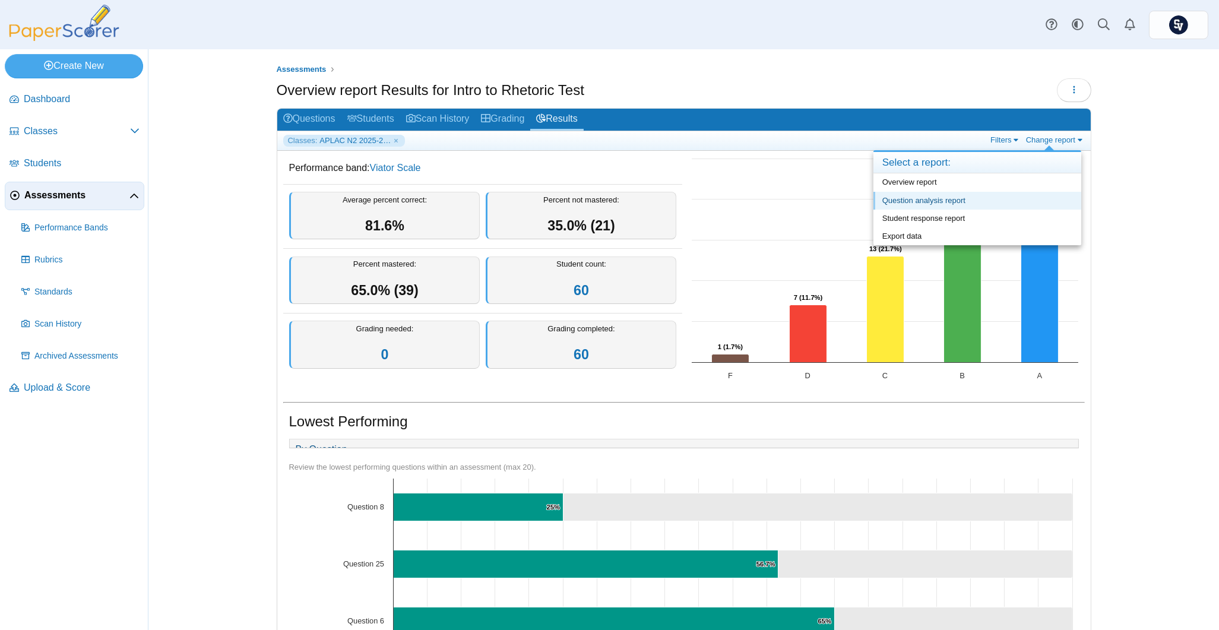
click at [960, 201] on link "Question analysis report" at bounding box center [977, 201] width 208 height 18
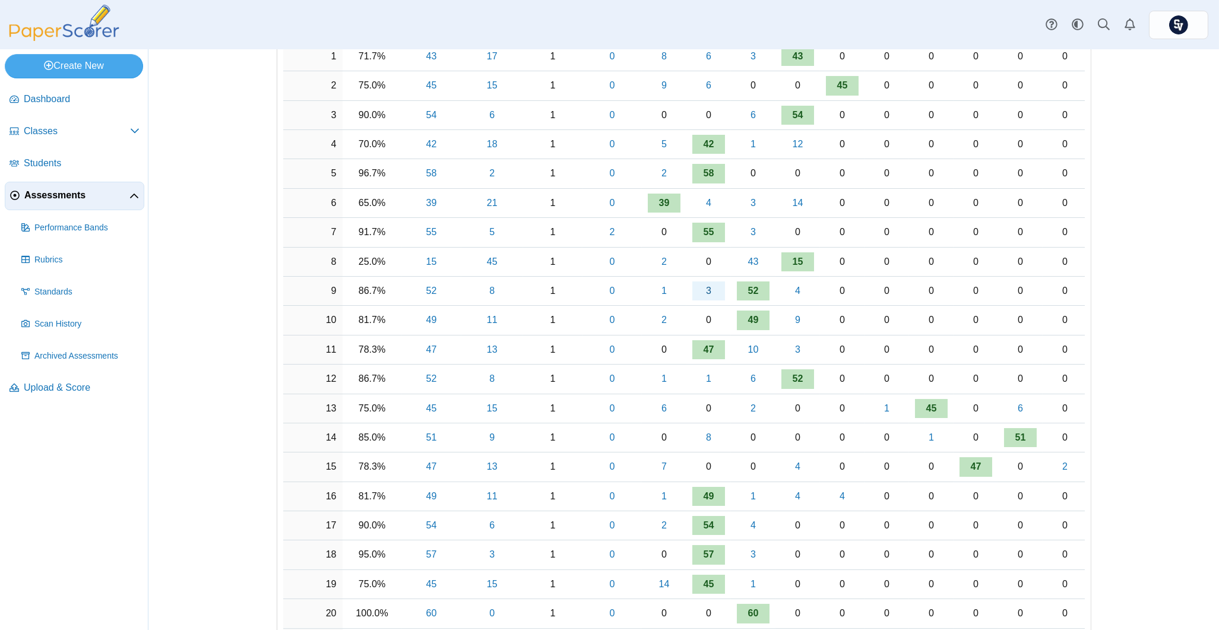
scroll to position [61, 0]
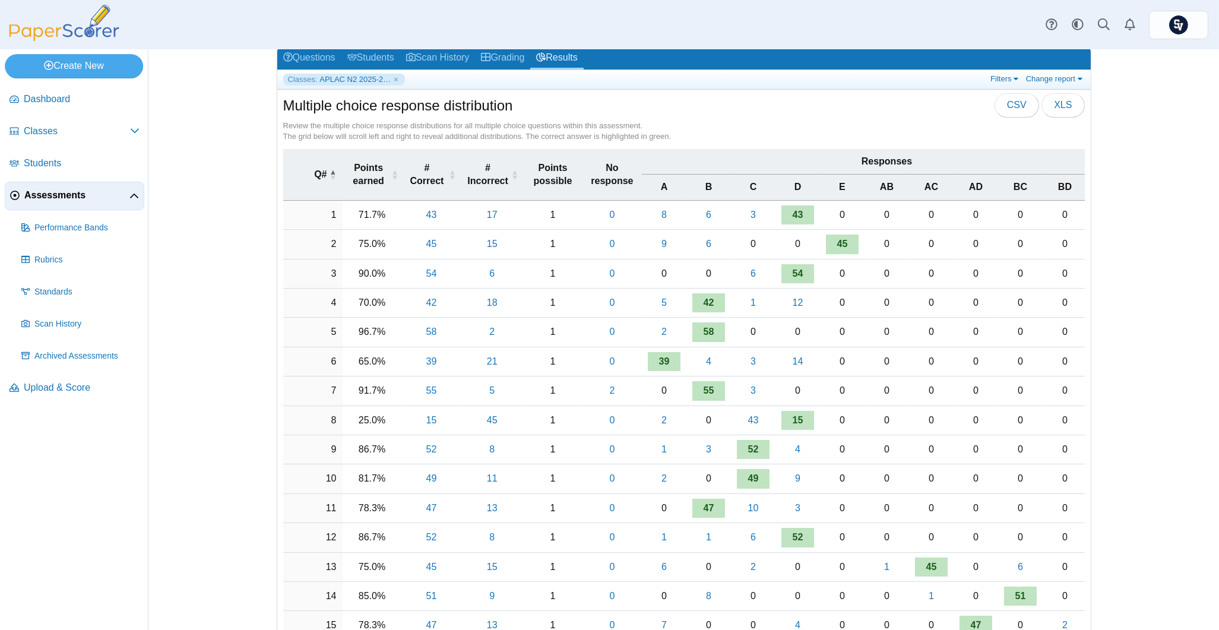
click at [1106, 294] on div "Assessments Question analysis report Results for Intro to Rhetoric Test Loading…" at bounding box center [684, 278] width 891 height 581
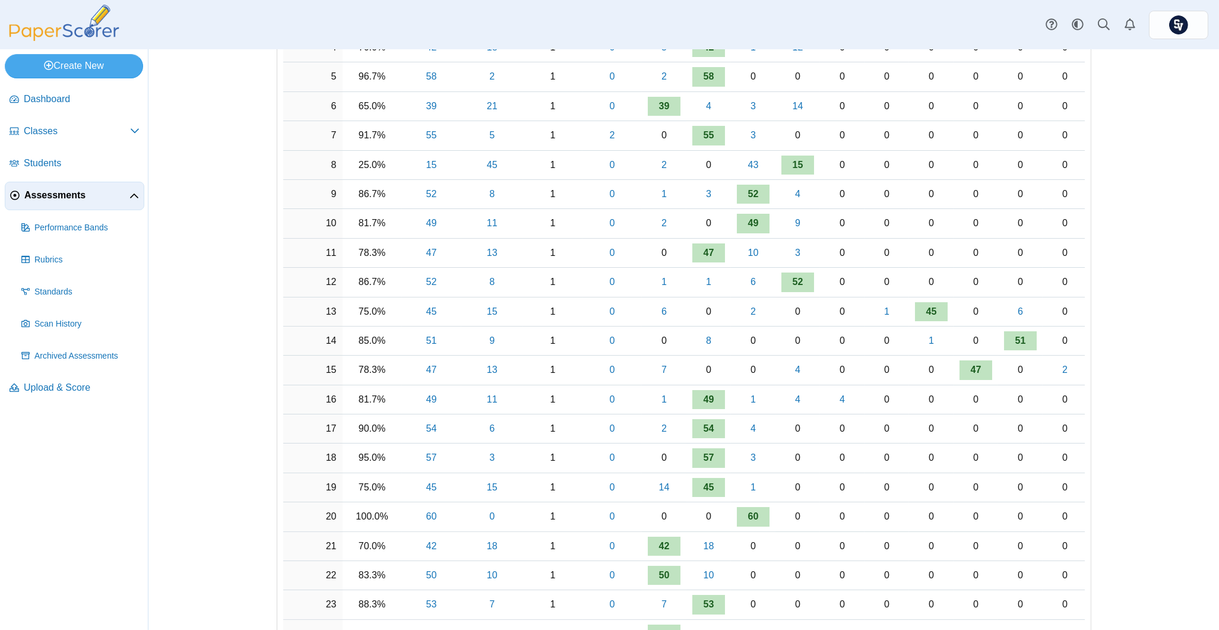
scroll to position [554, 0]
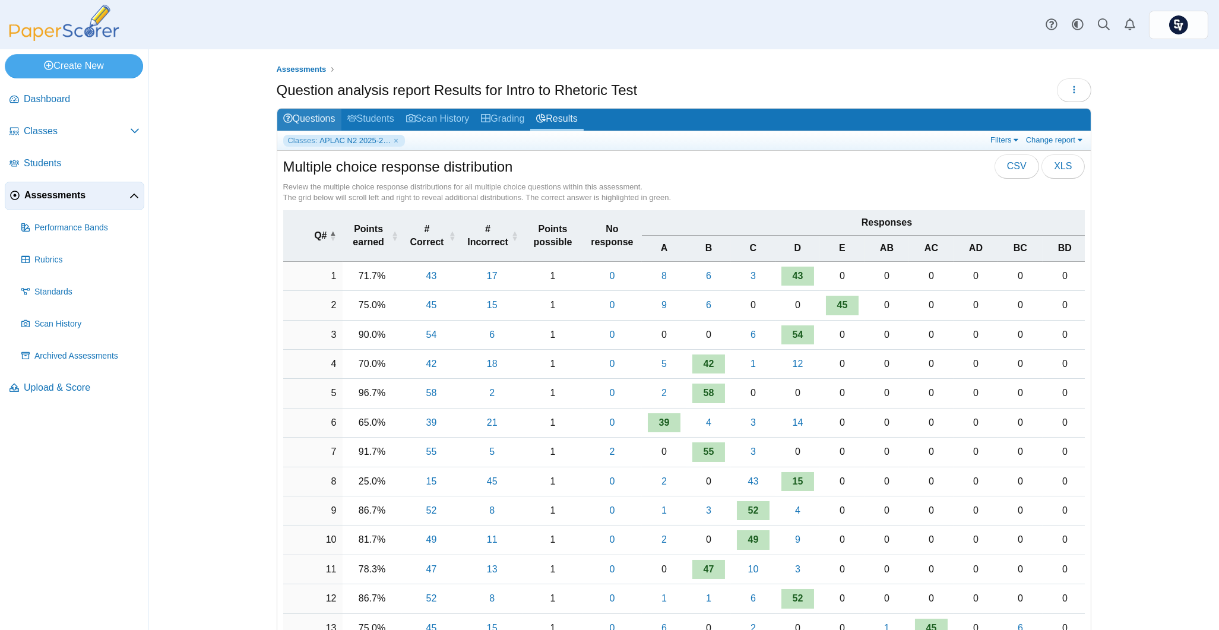
click at [321, 113] on link "Questions" at bounding box center [309, 120] width 64 height 22
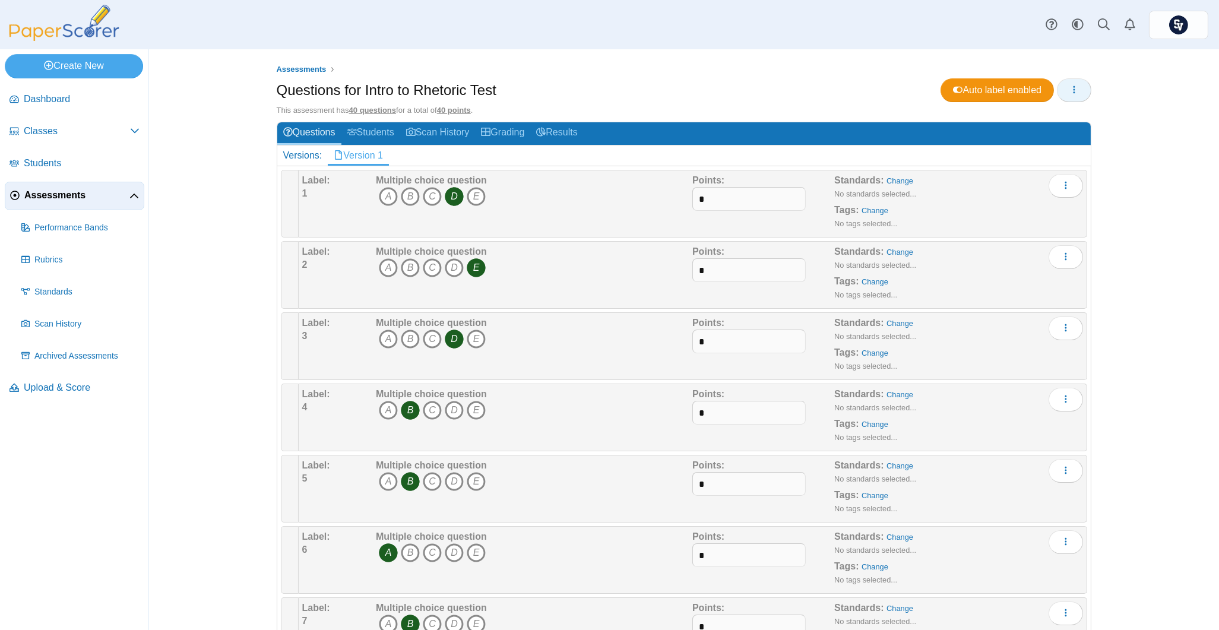
click at [1072, 92] on button "button" at bounding box center [1074, 90] width 34 height 24
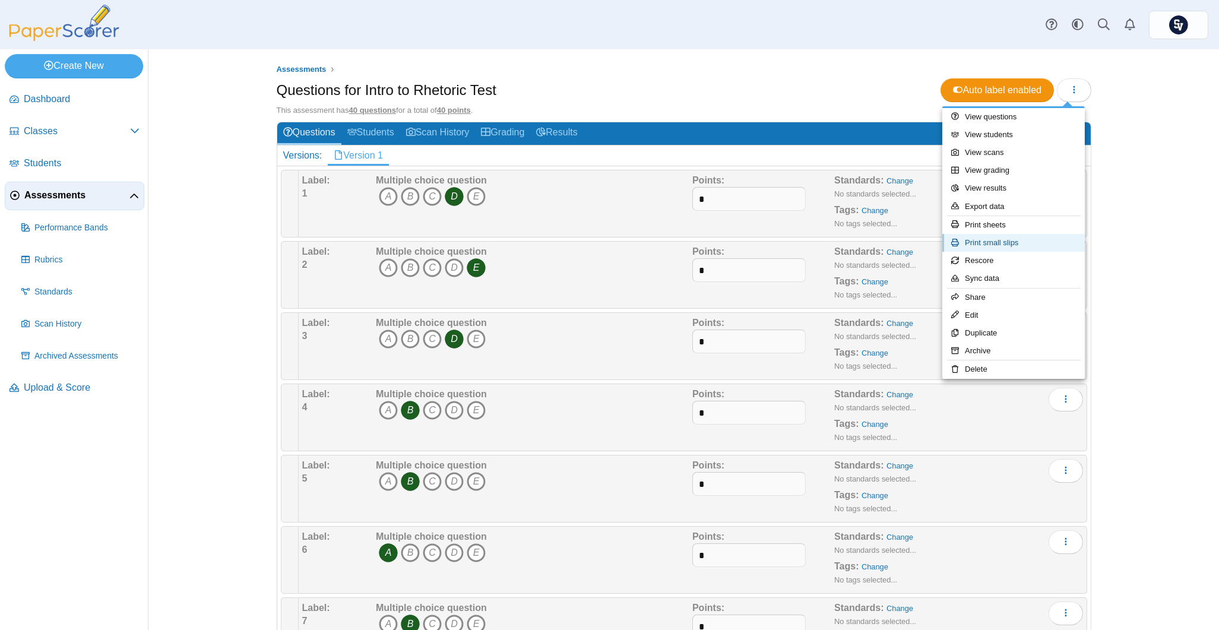
click at [1028, 234] on link "Print small slips" at bounding box center [1013, 243] width 143 height 18
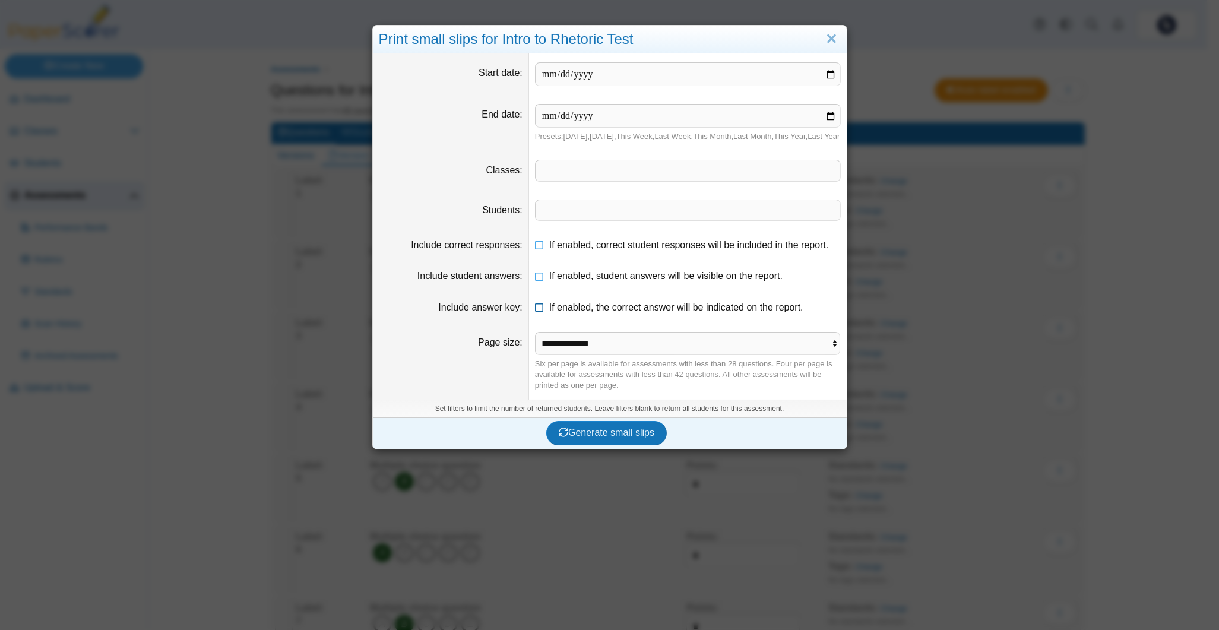
click at [535, 309] on icon at bounding box center [540, 305] width 10 height 8
click at [568, 216] on span at bounding box center [688, 210] width 305 height 20
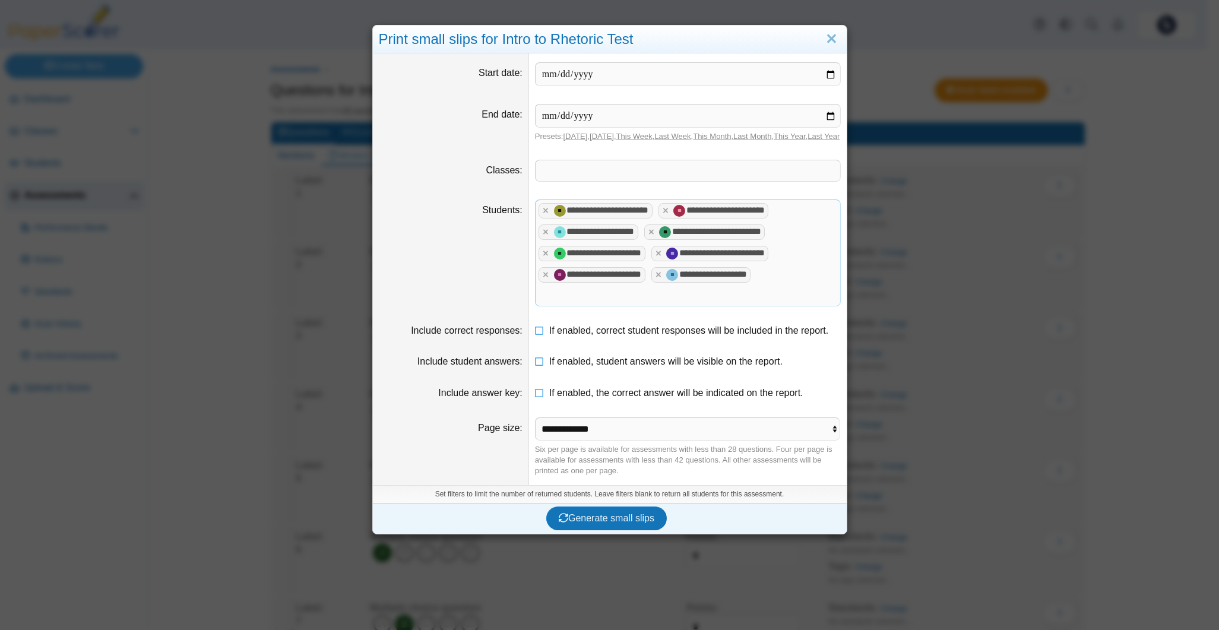
click at [441, 259] on dt "Students" at bounding box center [451, 253] width 156 height 125
click at [616, 441] on select "**********" at bounding box center [688, 428] width 306 height 23
select select "**********"
click at [535, 429] on select "**********" at bounding box center [688, 428] width 306 height 23
click at [611, 523] on span "Generate small slips" at bounding box center [607, 518] width 96 height 10
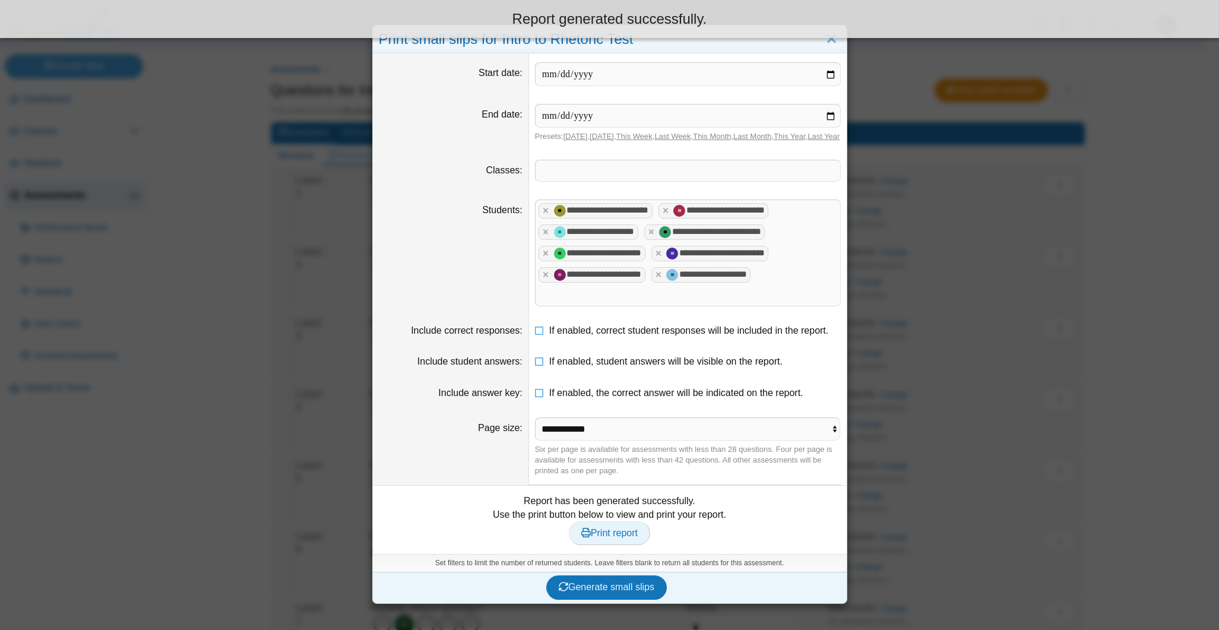
click at [622, 538] on span "Print report" at bounding box center [609, 533] width 56 height 10
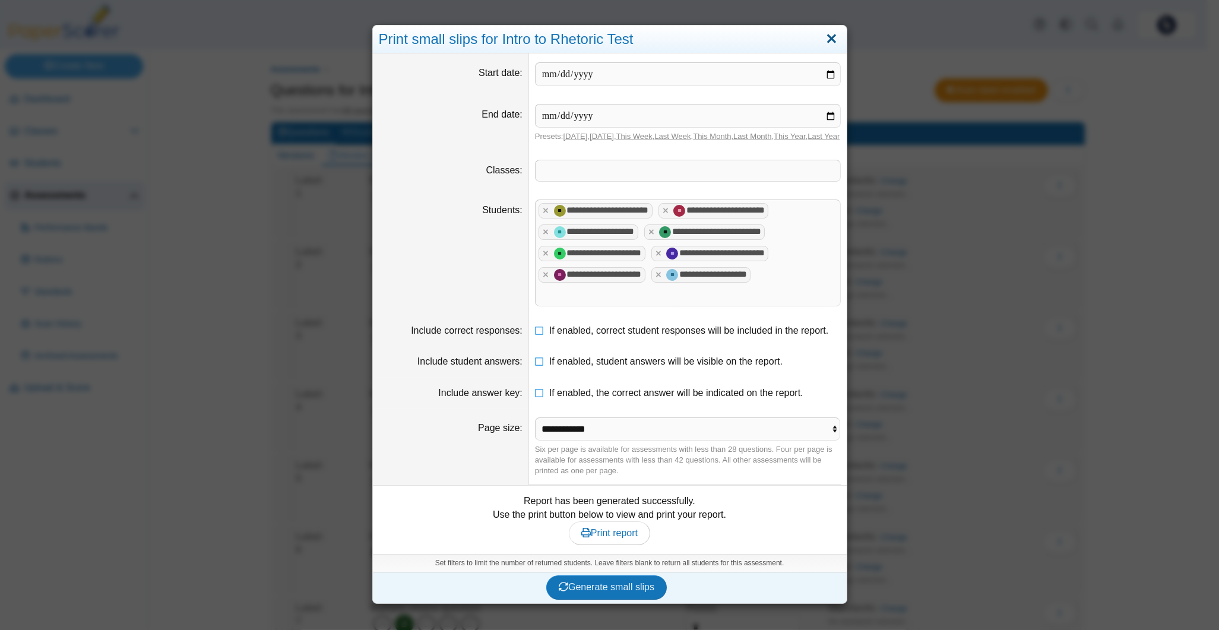
click at [823, 42] on link "Close" at bounding box center [831, 39] width 18 height 20
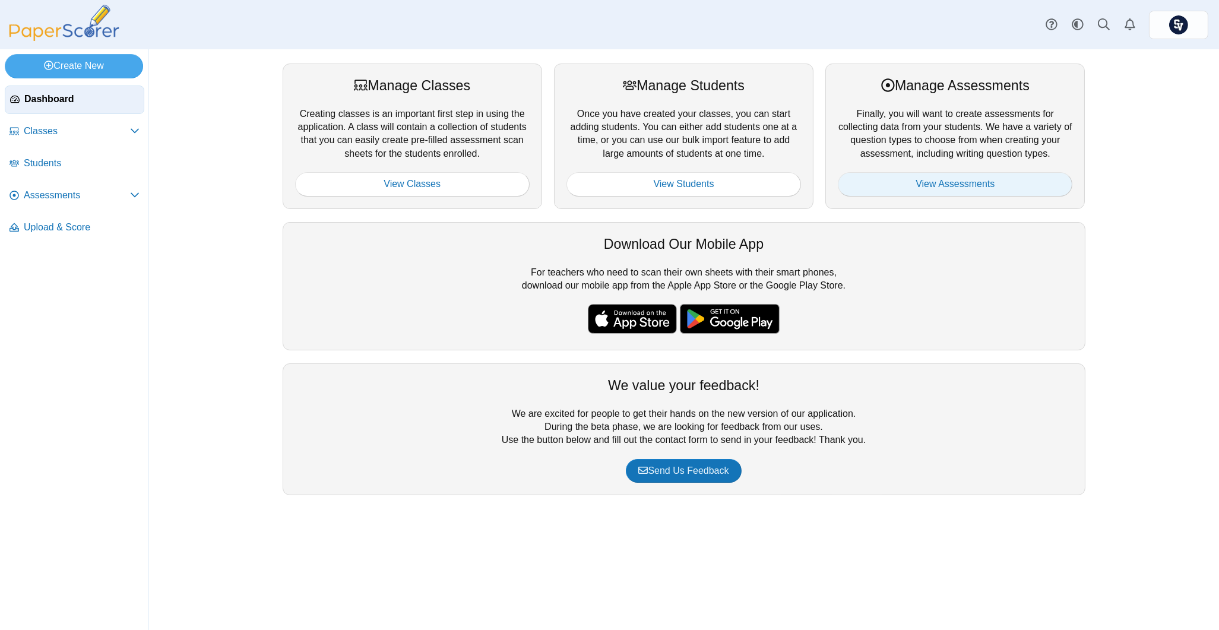
drag, startPoint x: 904, startPoint y: 169, endPoint x: 904, endPoint y: 176, distance: 7.1
click at [904, 176] on div "Manage Assessments Finally, you will want to create assessments for collecting …" at bounding box center [954, 136] width 259 height 145
click at [904, 176] on link "View Assessments" at bounding box center [955, 184] width 235 height 24
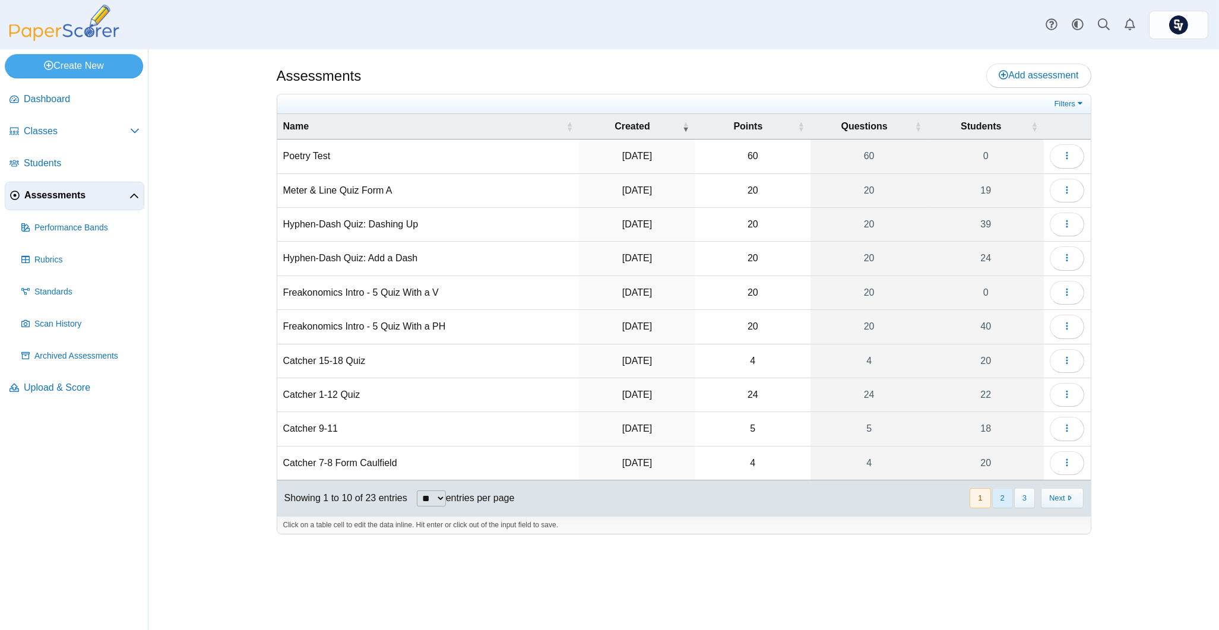
click at [1008, 498] on button "2" at bounding box center [1002, 498] width 21 height 20
click at [1059, 395] on button "button" at bounding box center [1067, 395] width 34 height 24
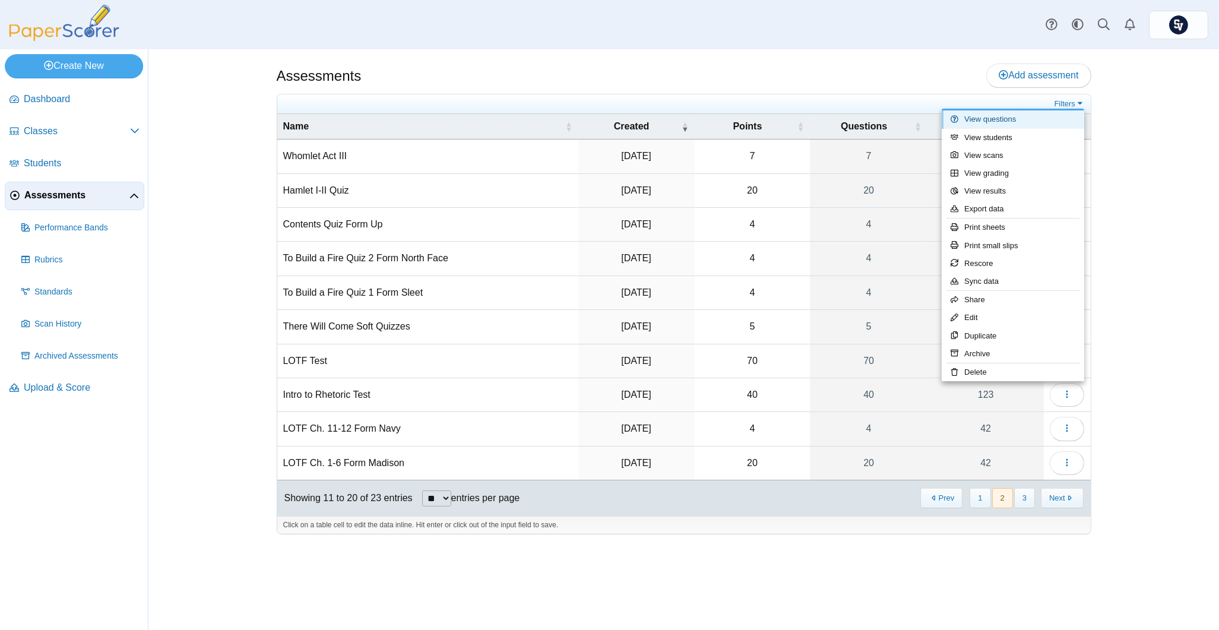
click at [993, 120] on link "View questions" at bounding box center [1013, 119] width 143 height 18
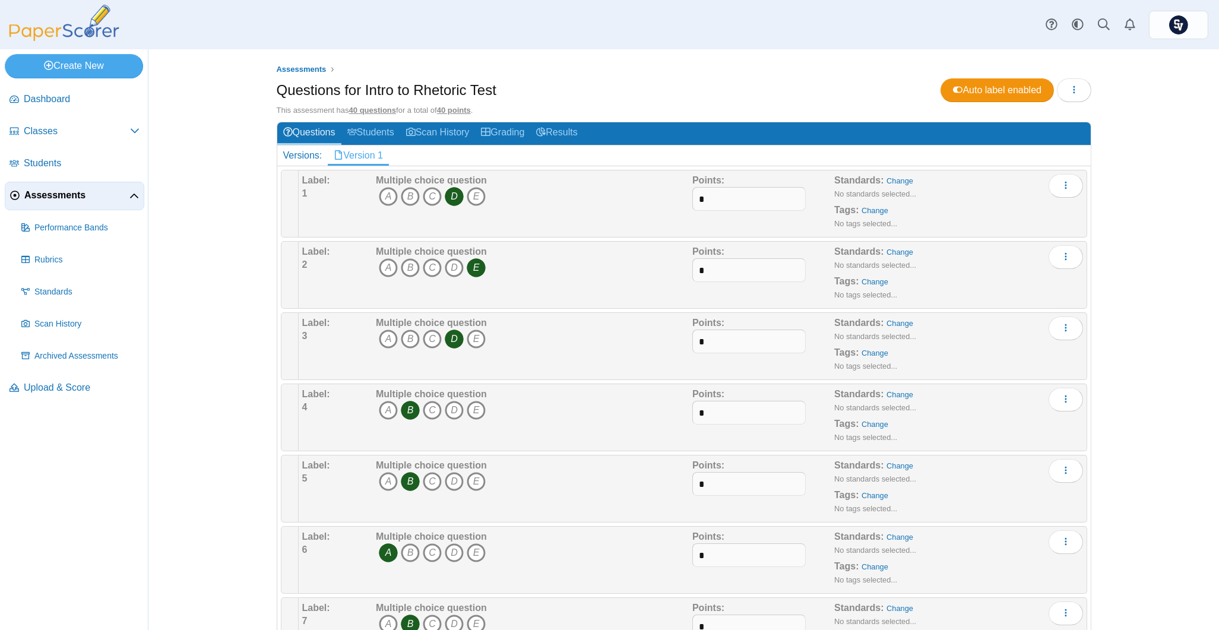
click at [733, 87] on div "Questions for Intro to Rhetoric Test Auto label enabled Loading…" at bounding box center [684, 91] width 815 height 27
